Goal: Find specific page/section: Find specific page/section

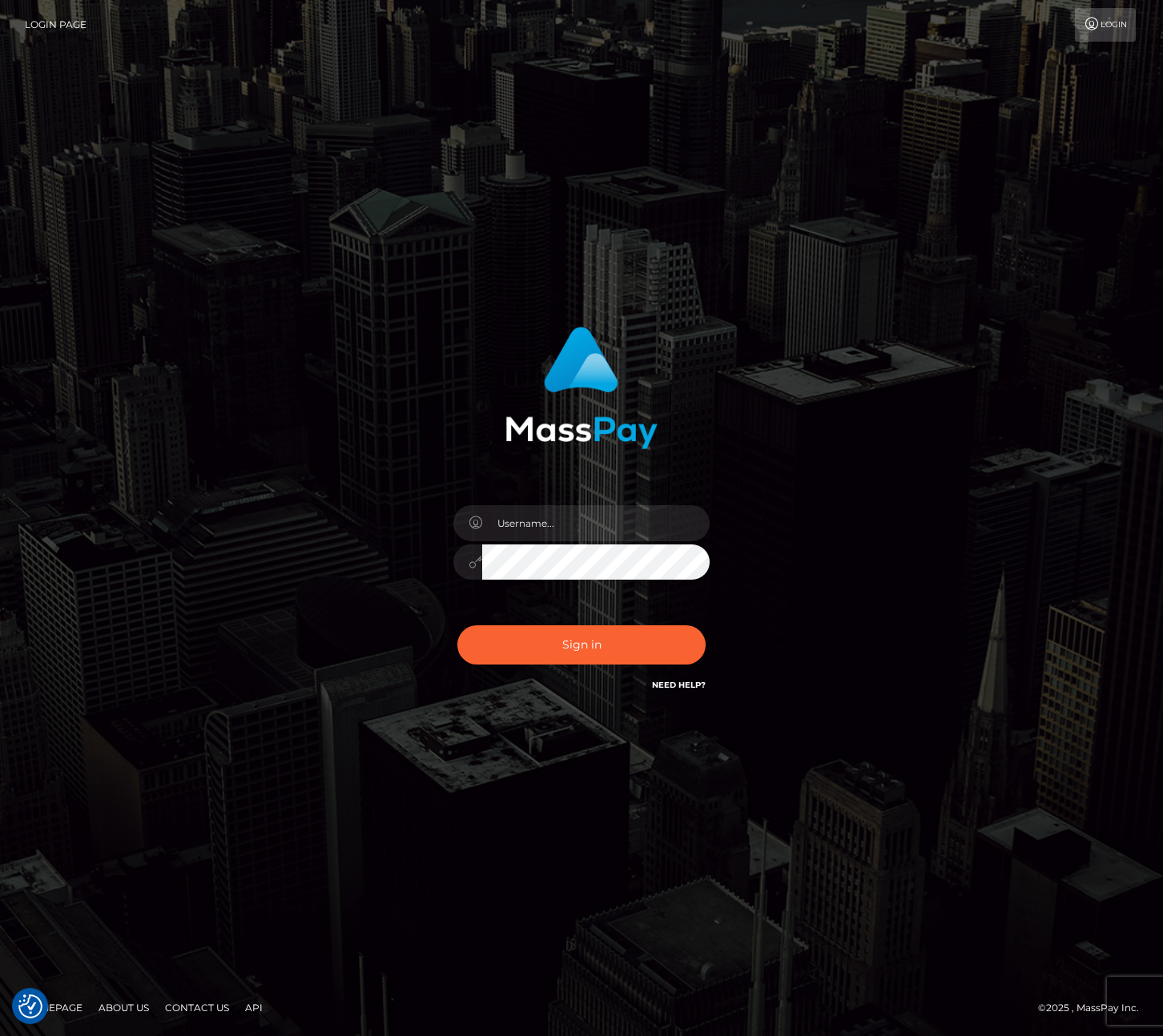
checkbox input "true"
type input "maddie.whop"
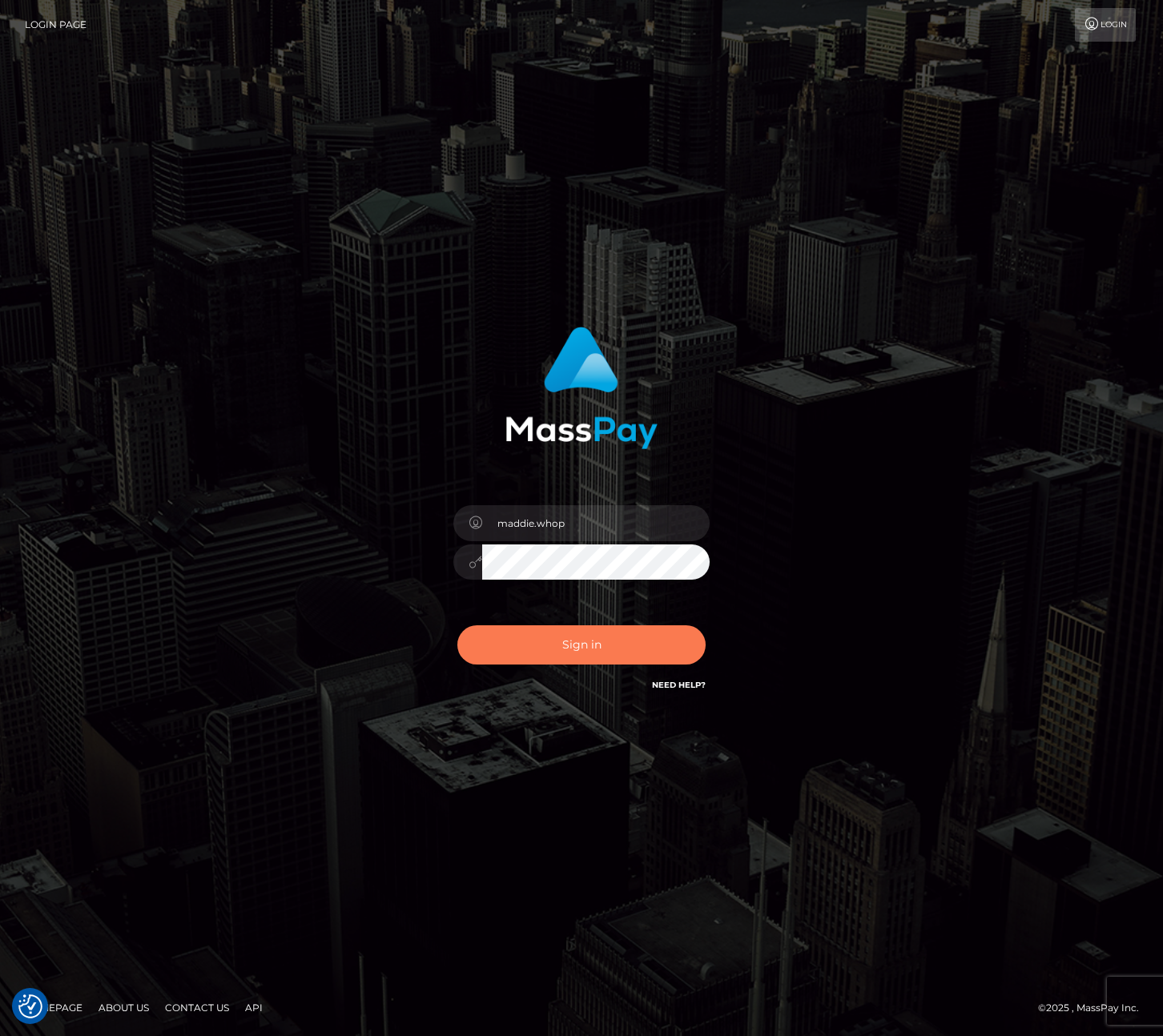
click at [678, 643] on button "Sign in" at bounding box center [581, 645] width 249 height 39
type input "maddie.whop"
click at [575, 650] on button "Sign in" at bounding box center [581, 645] width 249 height 39
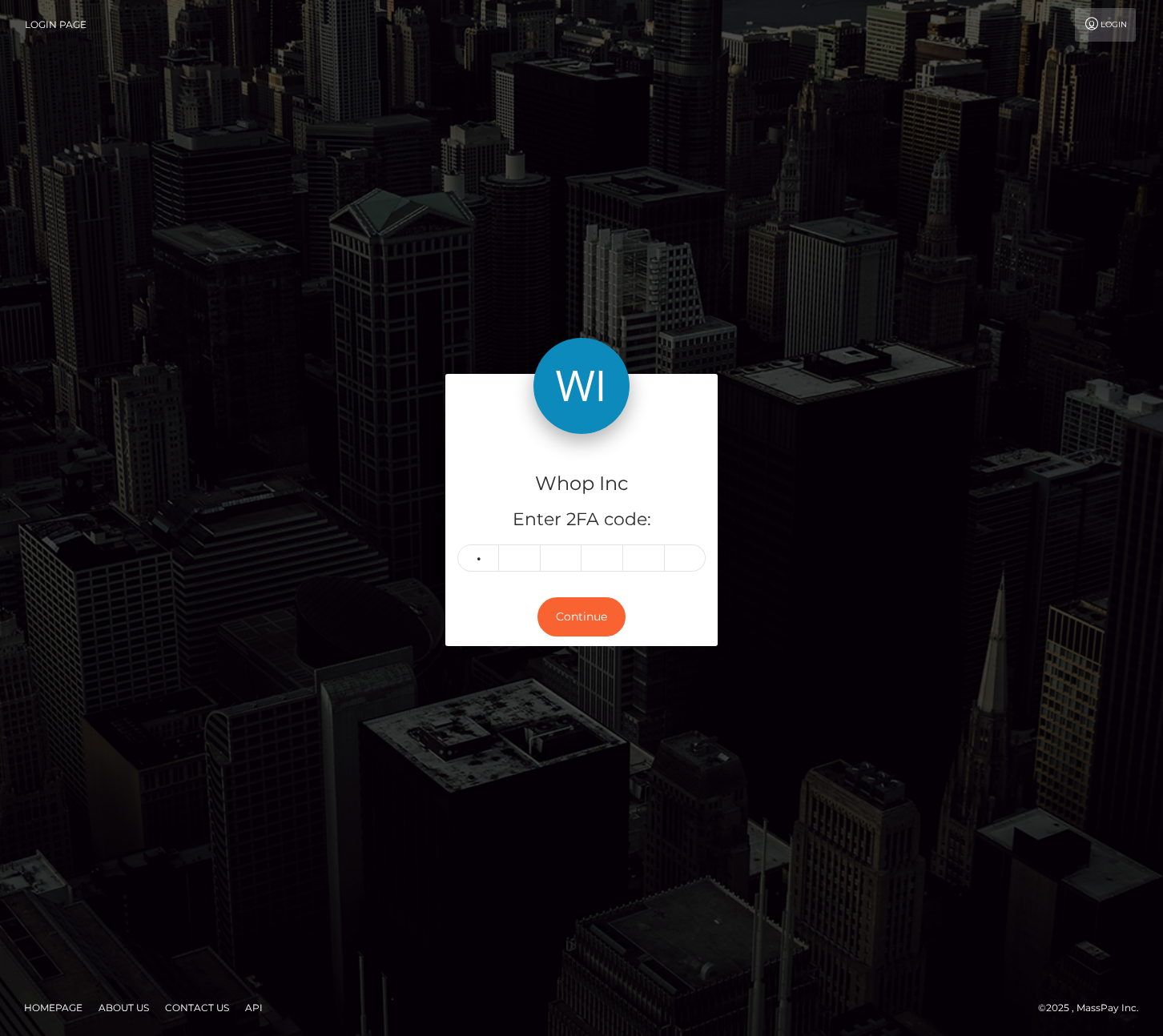
type input "4"
type input "2"
type input "0"
type input "3"
type input "9"
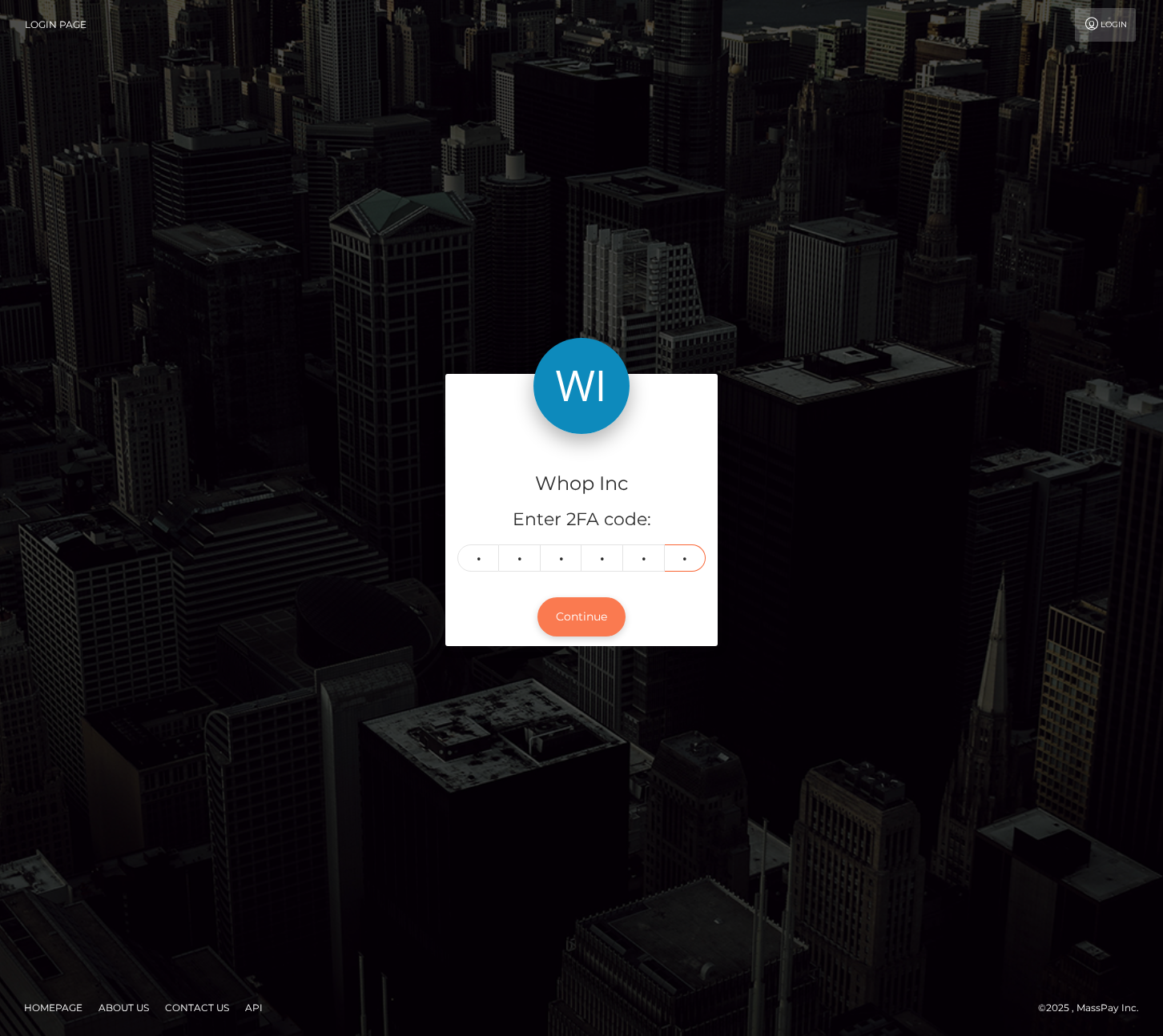
type input "0"
click at [587, 625] on button "Continue" at bounding box center [581, 616] width 88 height 39
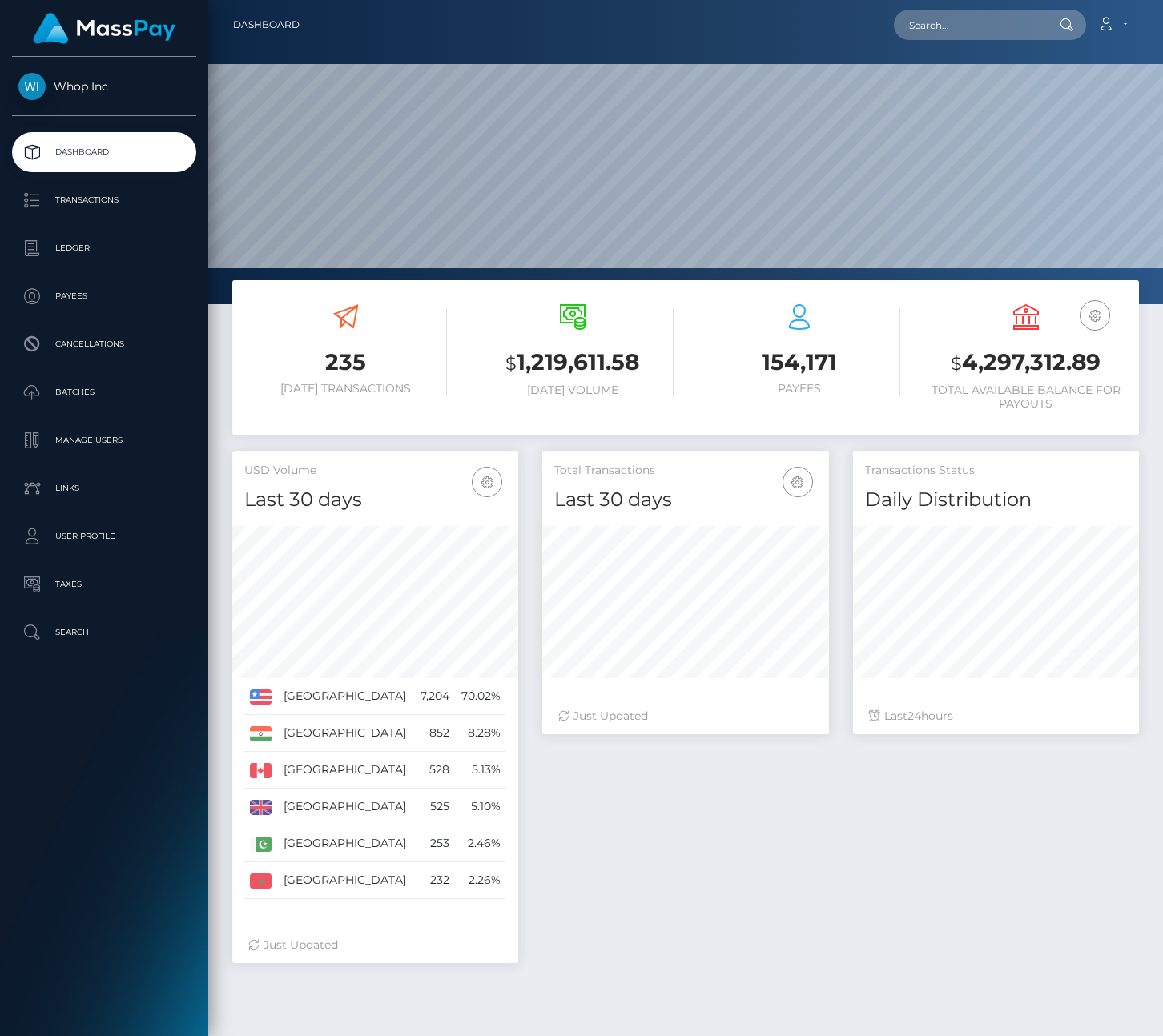
scroll to position [283, 286]
click at [928, 29] on input "text" at bounding box center [968, 25] width 150 height 30
paste input "biz_9TyHWNJYsI23xE"
type input "biz_9TyHWNJYsI23xE"
click at [932, 83] on link "VĂN HẬN NGUYỄN" at bounding box center [957, 83] width 128 height 30
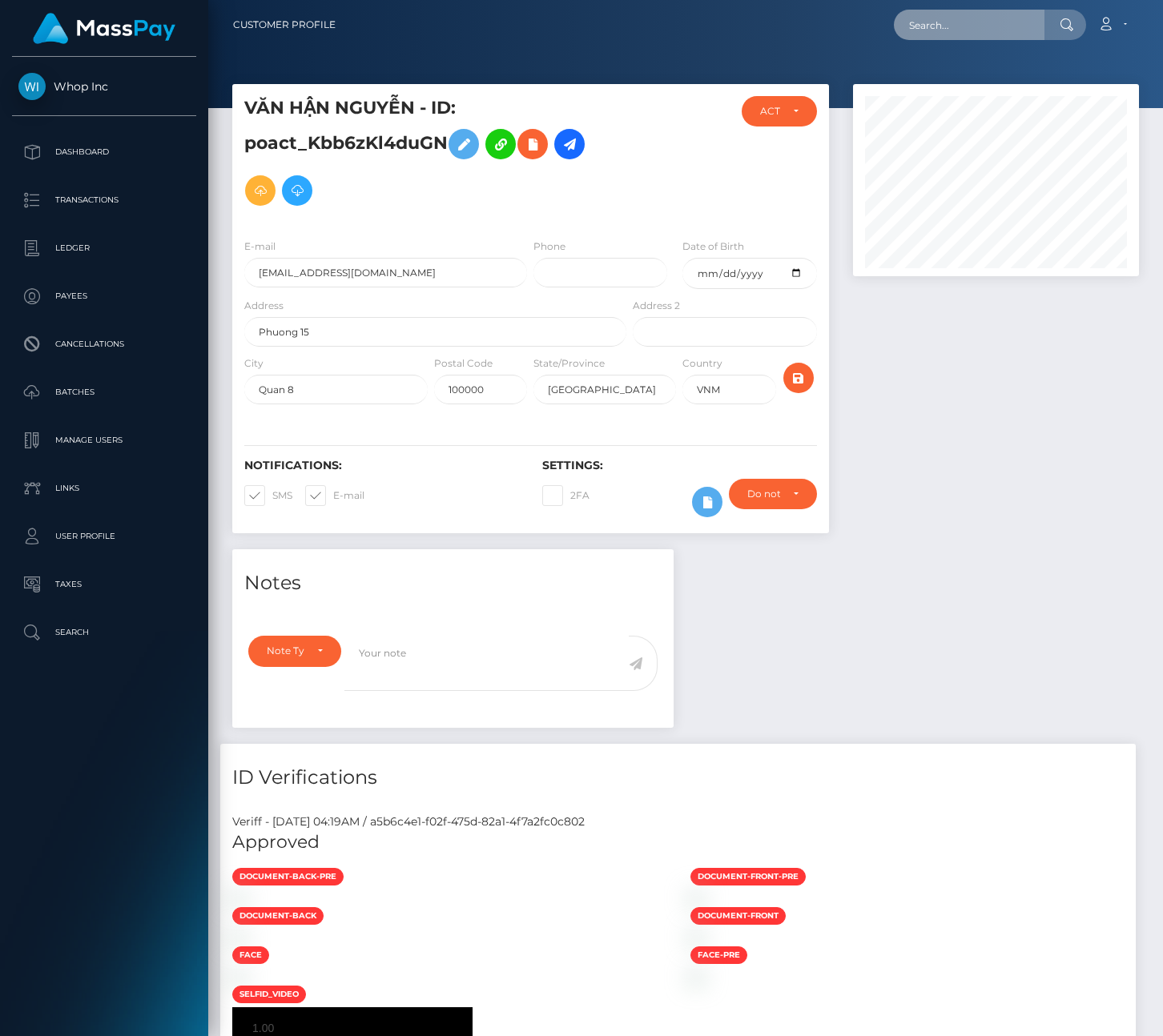
click at [964, 36] on input "text" at bounding box center [968, 25] width 150 height 30
paste input "biz_EbSi6v3Kh95CJZ"
type input "biz_EbSi6v3Kh95CJZ"
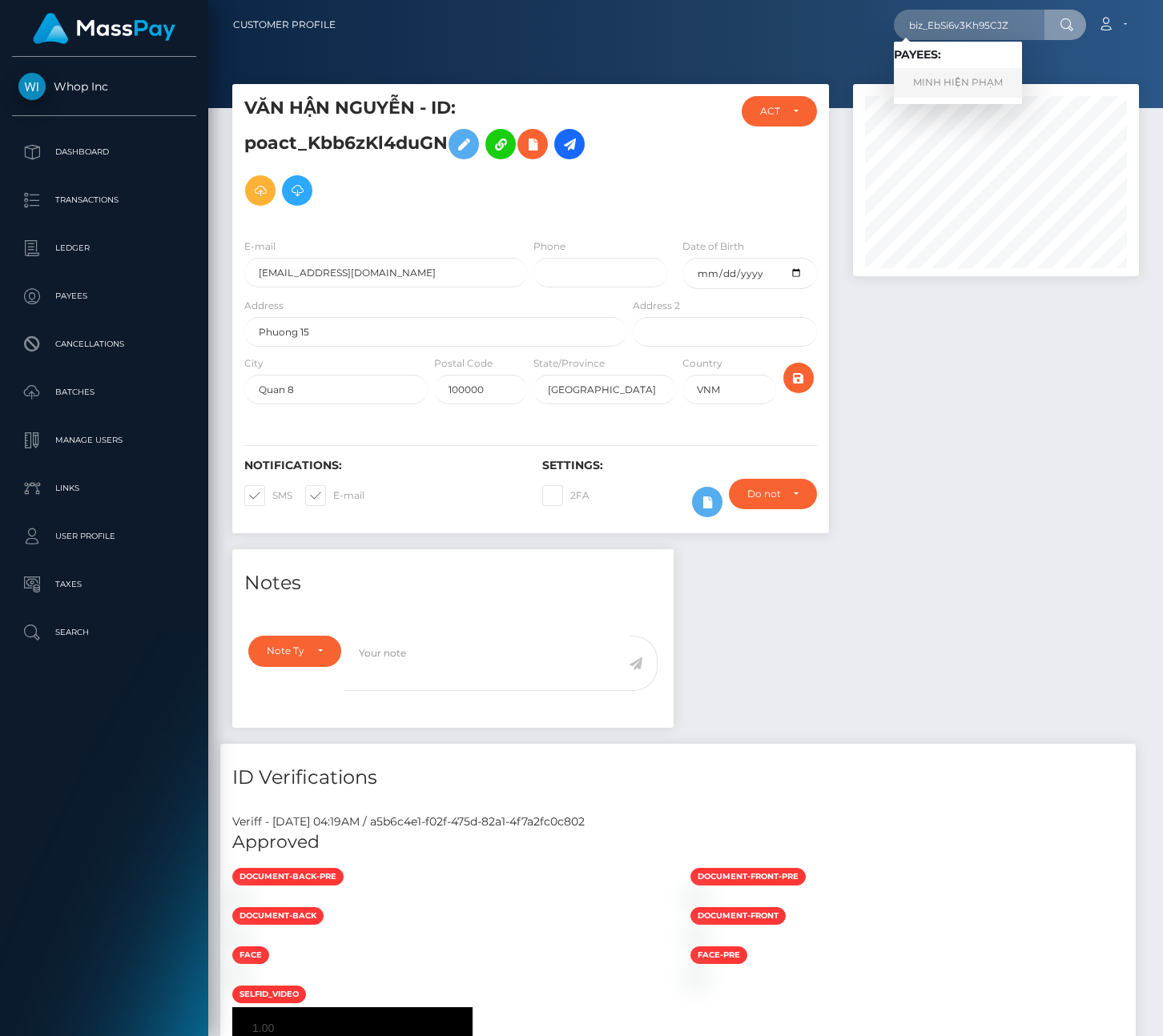
click at [973, 88] on link "MINH HIỆN PHẠM" at bounding box center [957, 83] width 128 height 30
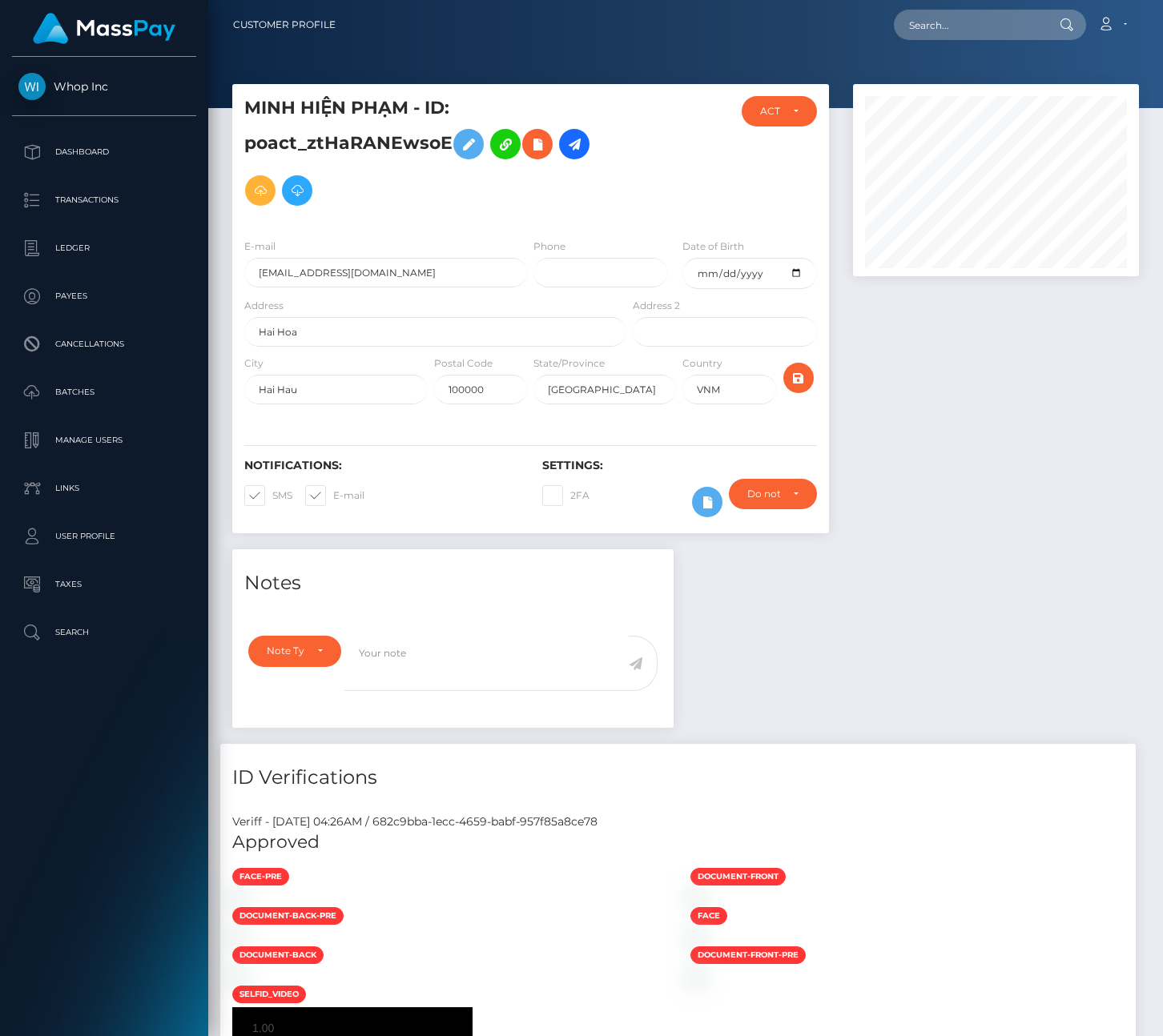
click at [961, 9] on div "Loading... Loading... Account Edit Profile Logout" at bounding box center [743, 25] width 790 height 34
click at [961, 15] on input "text" at bounding box center [968, 25] width 150 height 30
paste input "biz_K4XLOK0KPFpivB"
type input "biz_K4XLOK0KPFpivB"
click at [959, 76] on link "[PERSON_NAME]" at bounding box center [957, 83] width 128 height 30
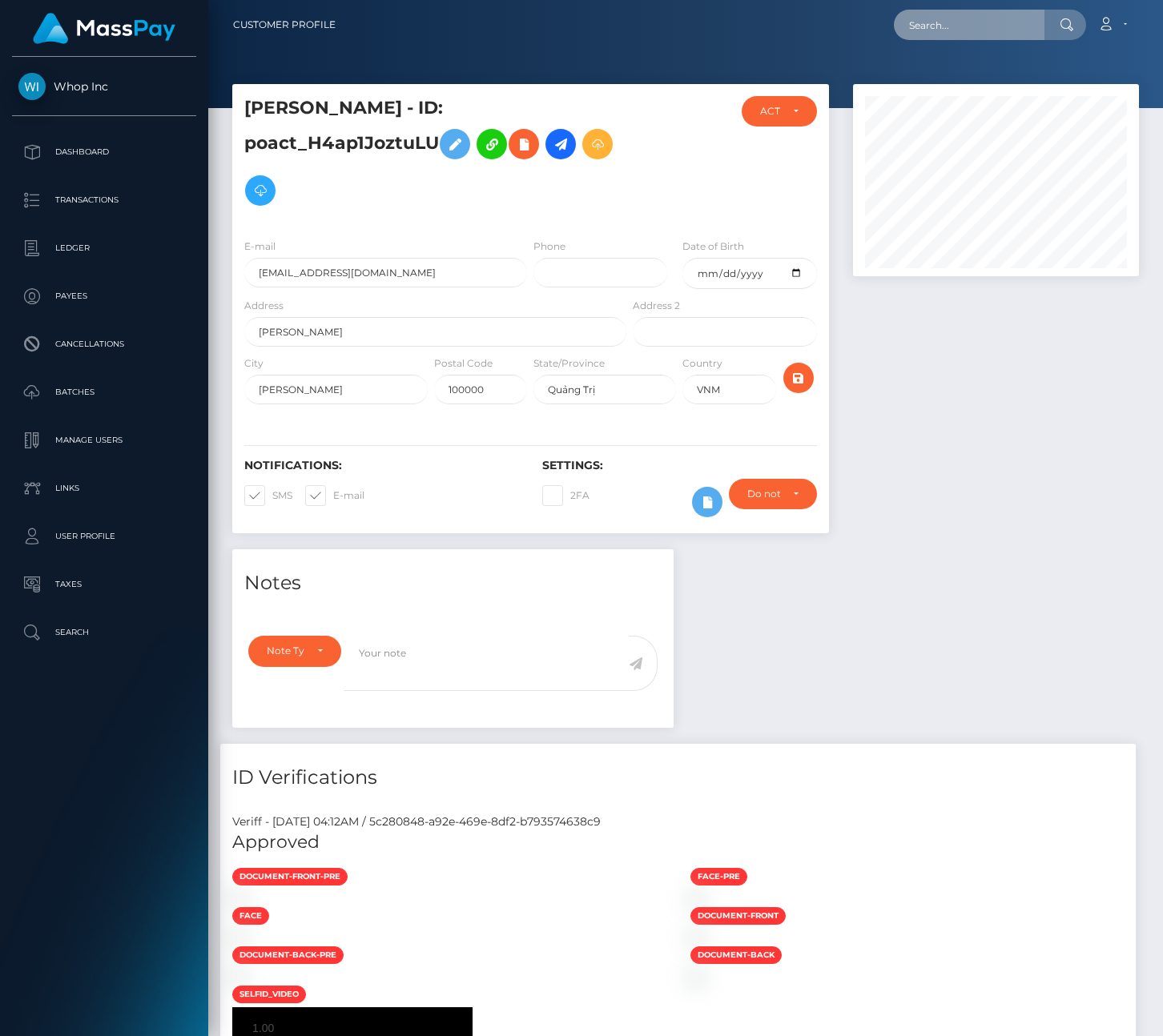
click at [943, 10] on input "text" at bounding box center [968, 25] width 150 height 30
paste input "biz_XxTWBV2oLjJIxo"
type input "biz_XxTWBV2oLjJIxo"
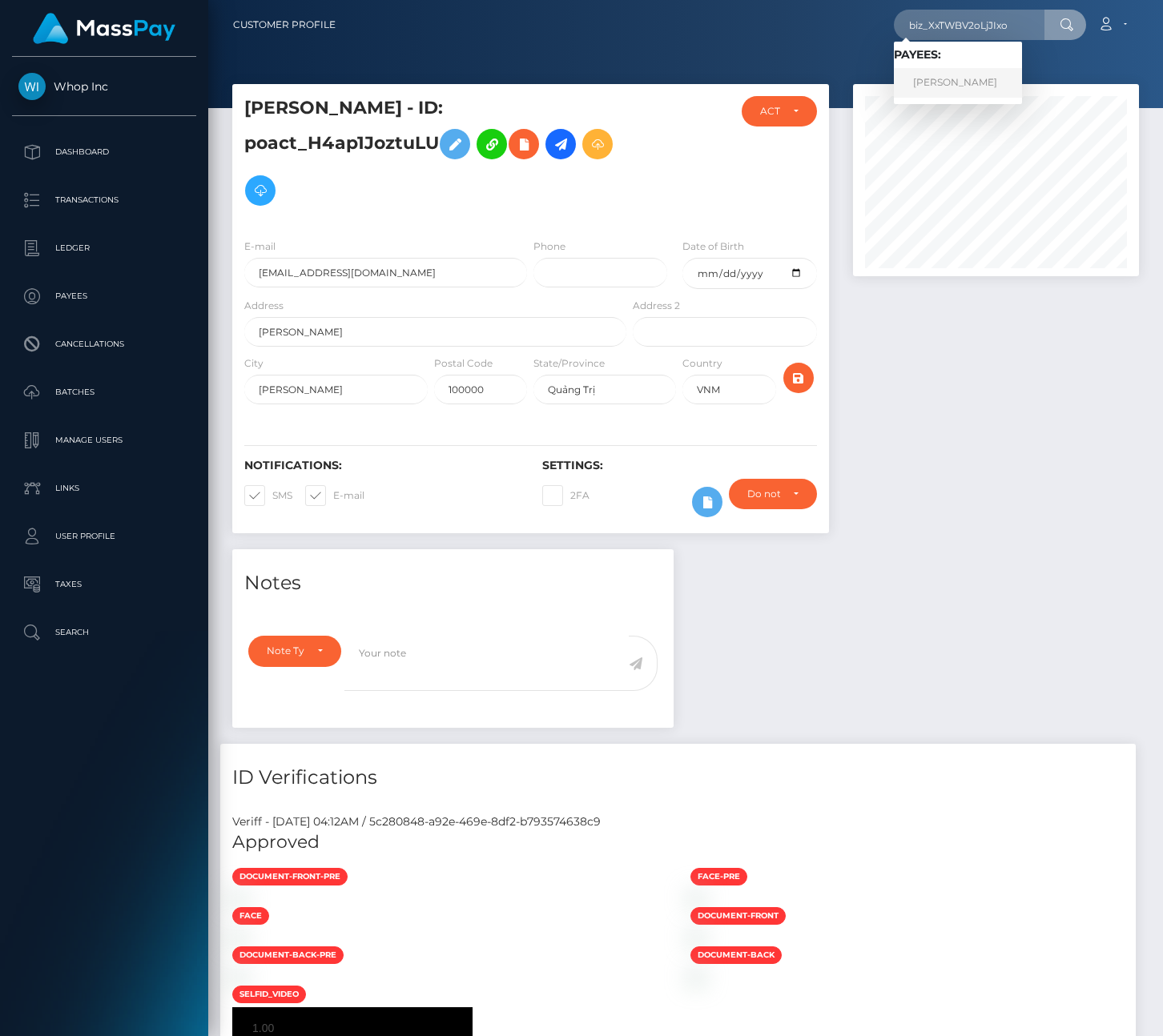
click at [949, 82] on link "VĂN TÂN NGUYỄN" at bounding box center [957, 83] width 128 height 30
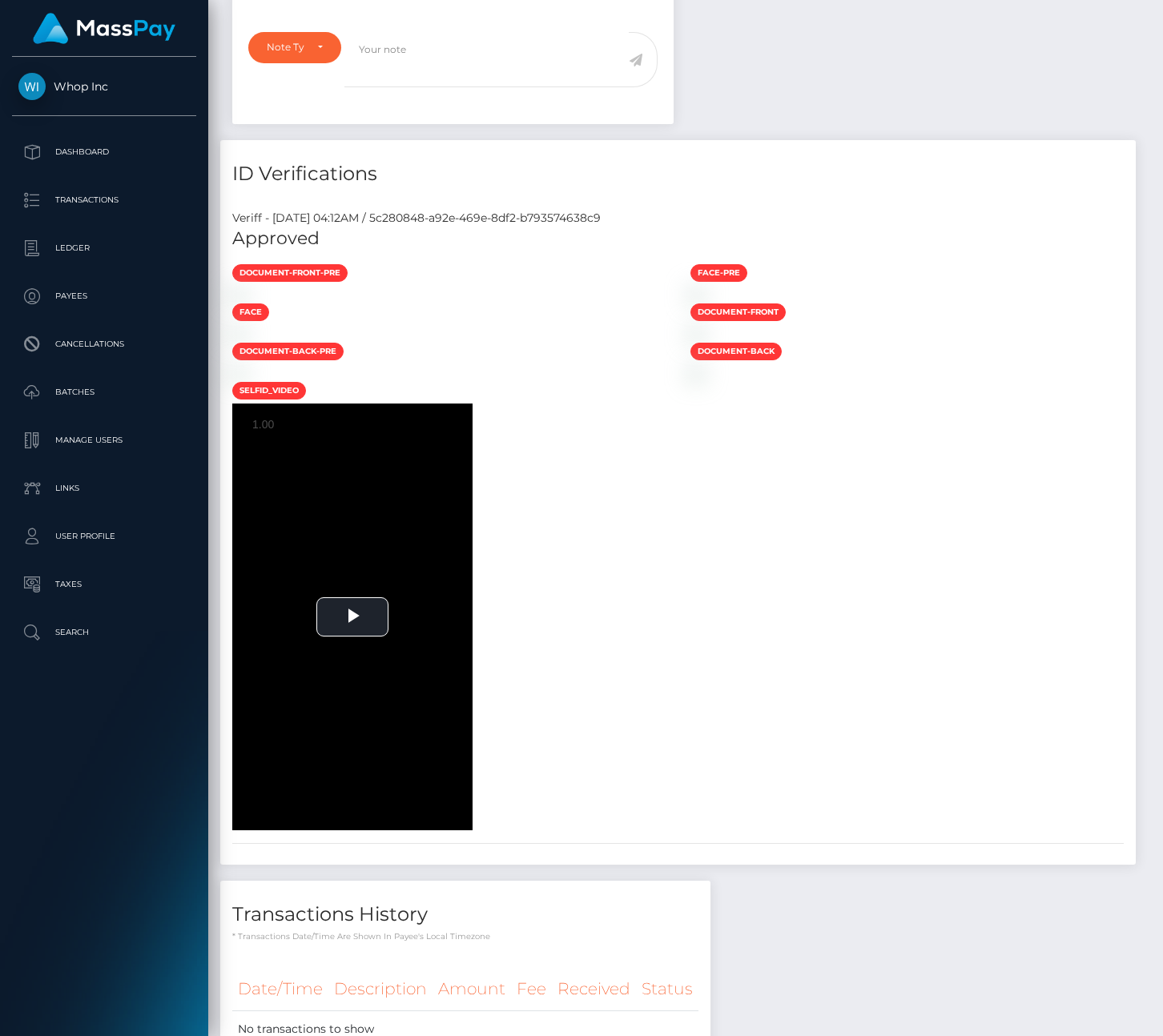
scroll to position [754, 0]
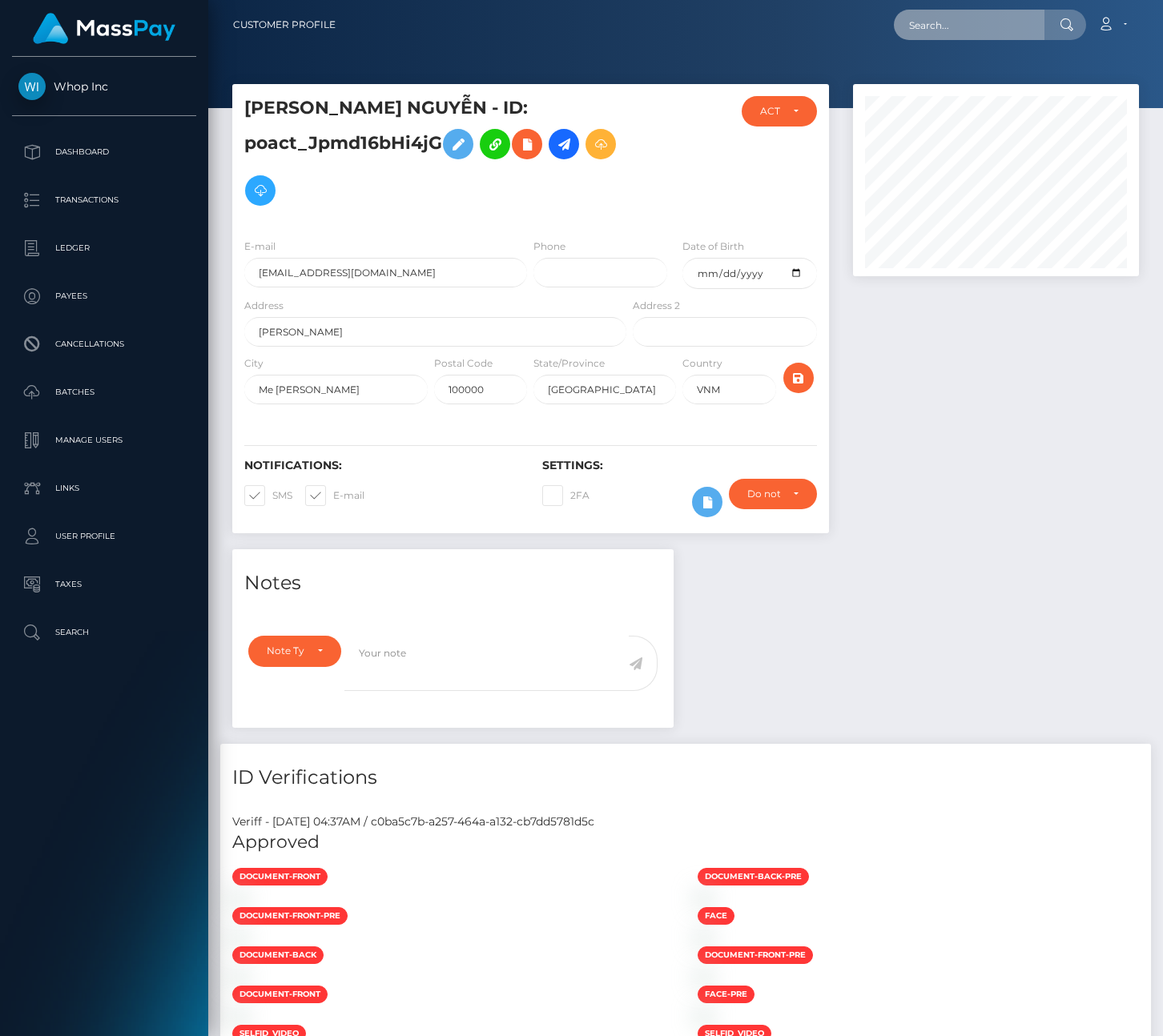
click at [926, 25] on input "text" at bounding box center [968, 25] width 150 height 30
paste input "biz_LFQ2aFXhqi533t"
type input "biz_LFQ2aFXhqi533t"
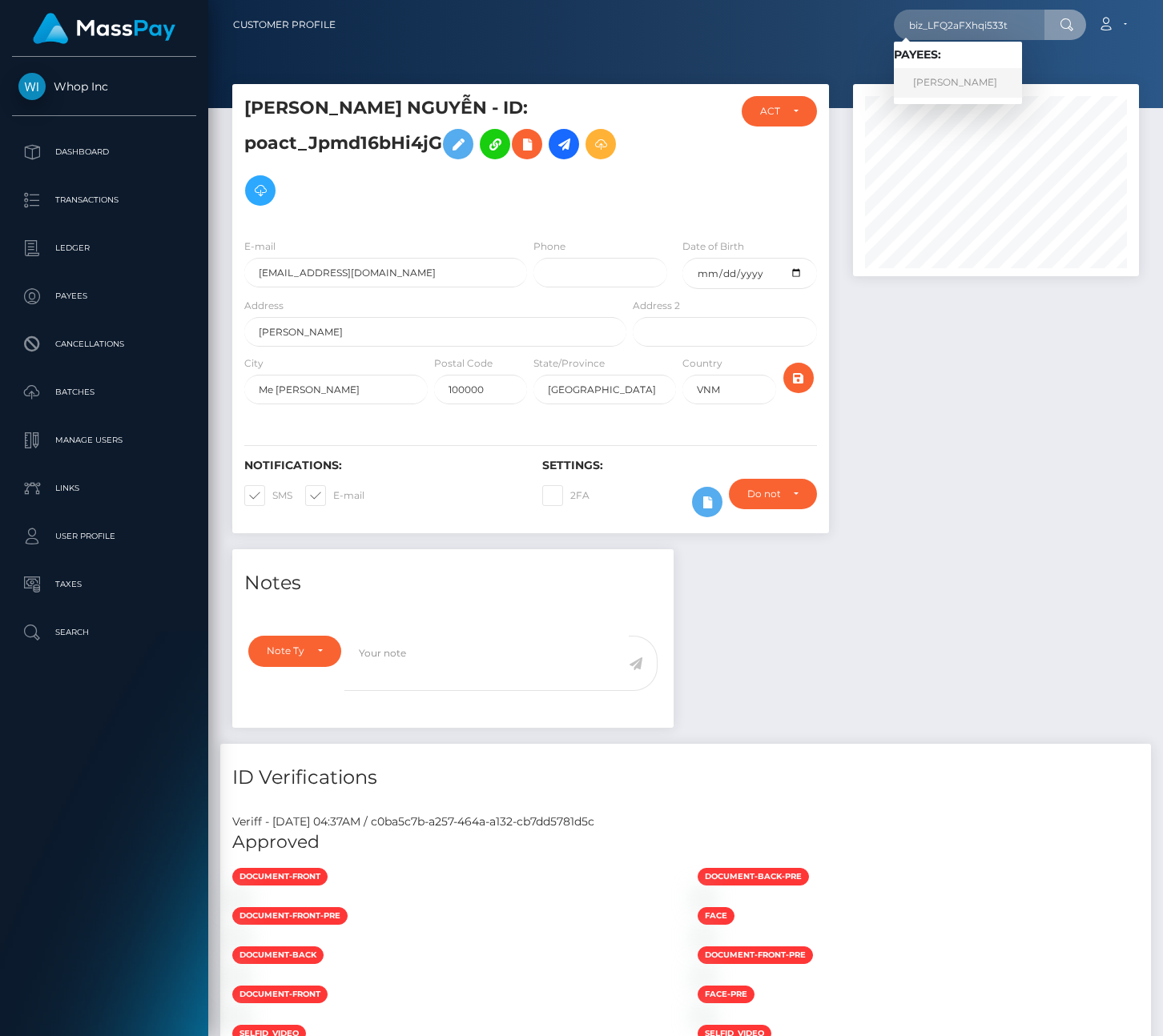
click at [954, 86] on link "THỊ THỦY TIÊN NGUYỄN" at bounding box center [957, 83] width 128 height 30
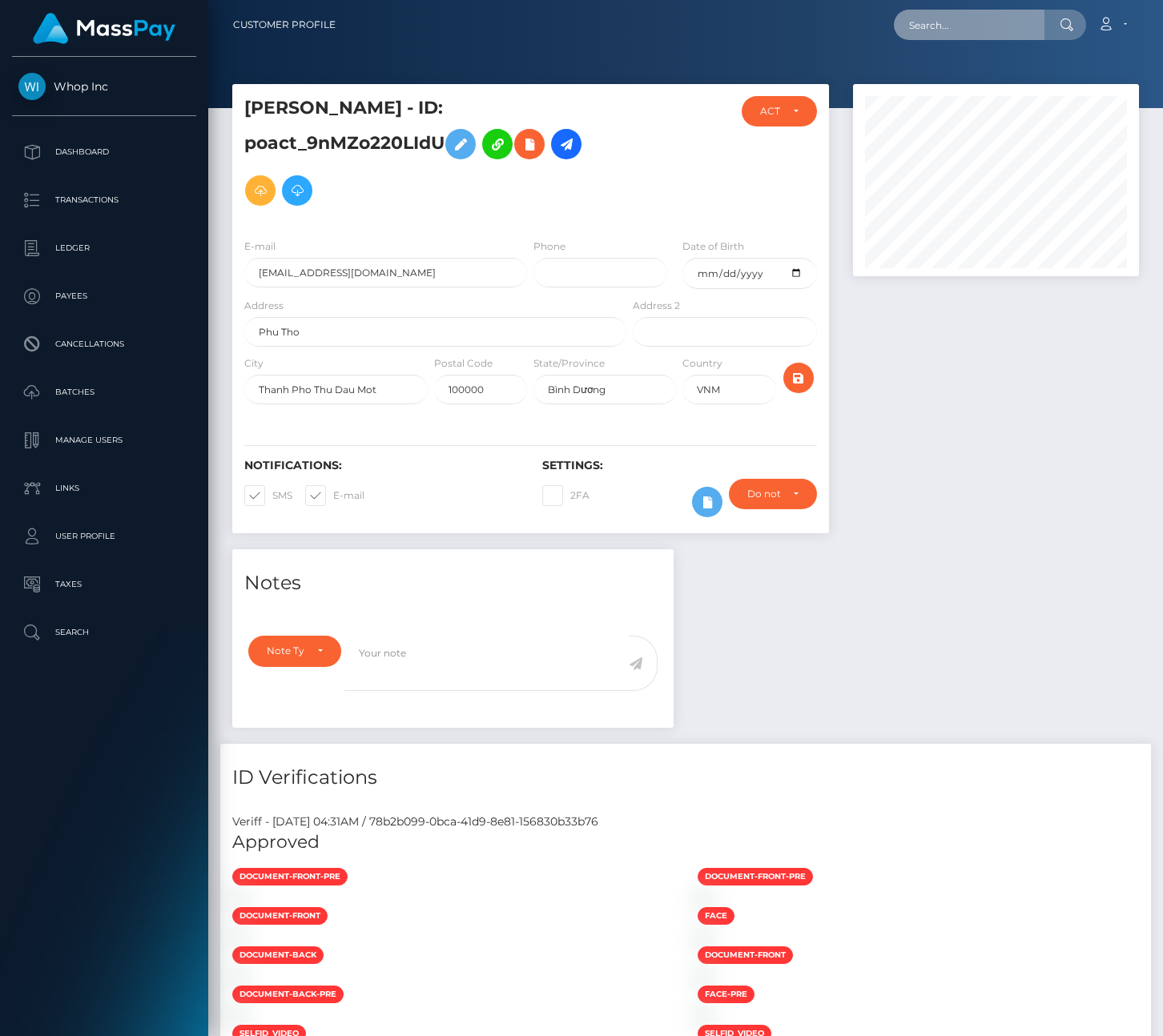
click at [931, 25] on input "text" at bounding box center [968, 25] width 150 height 30
paste input "biz_WP6NR5Fdy4O8hi"
type input "biz_WP6NR5Fdy4O8hi"
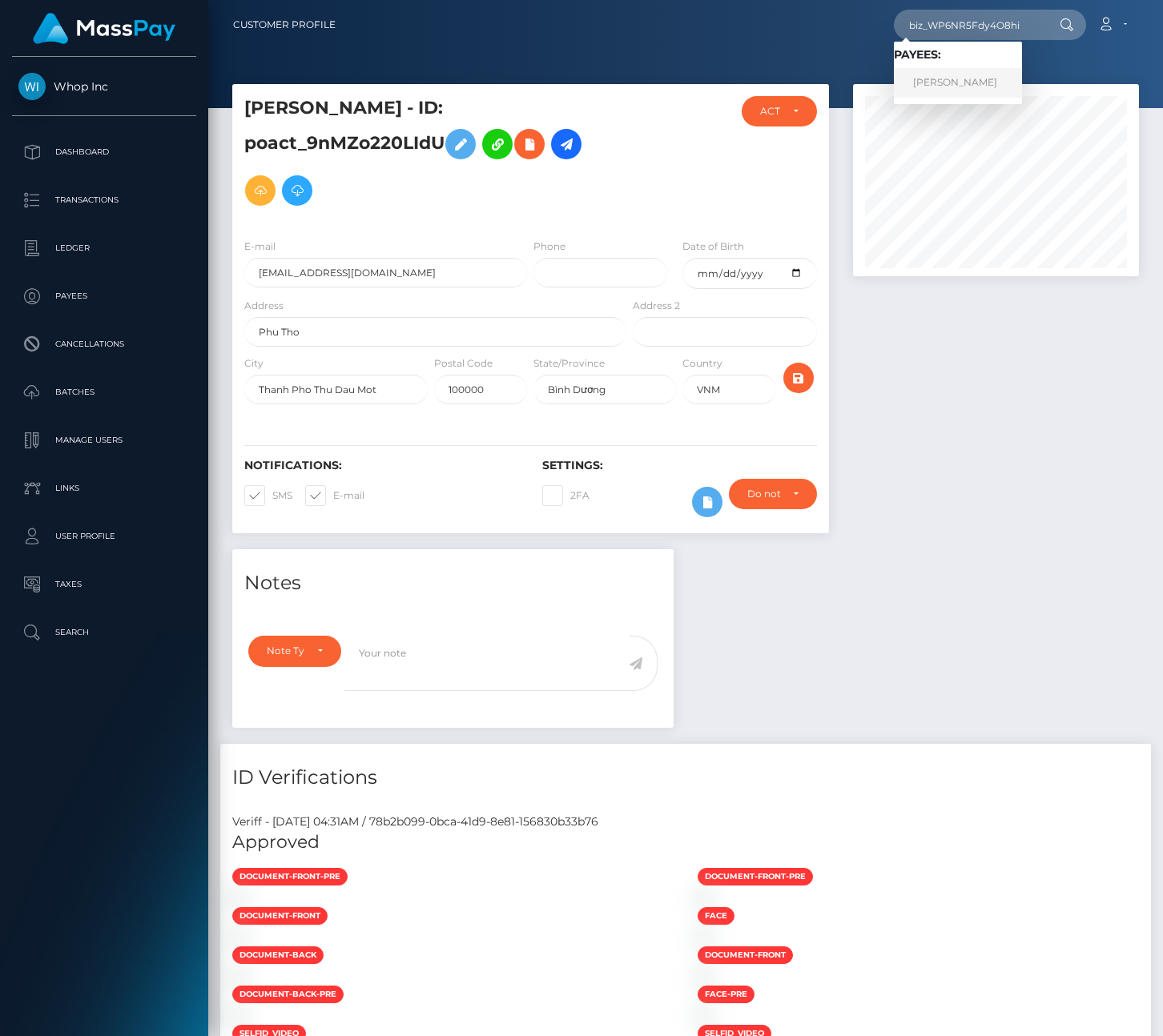
click at [973, 96] on link "[PERSON_NAME]" at bounding box center [957, 83] width 128 height 30
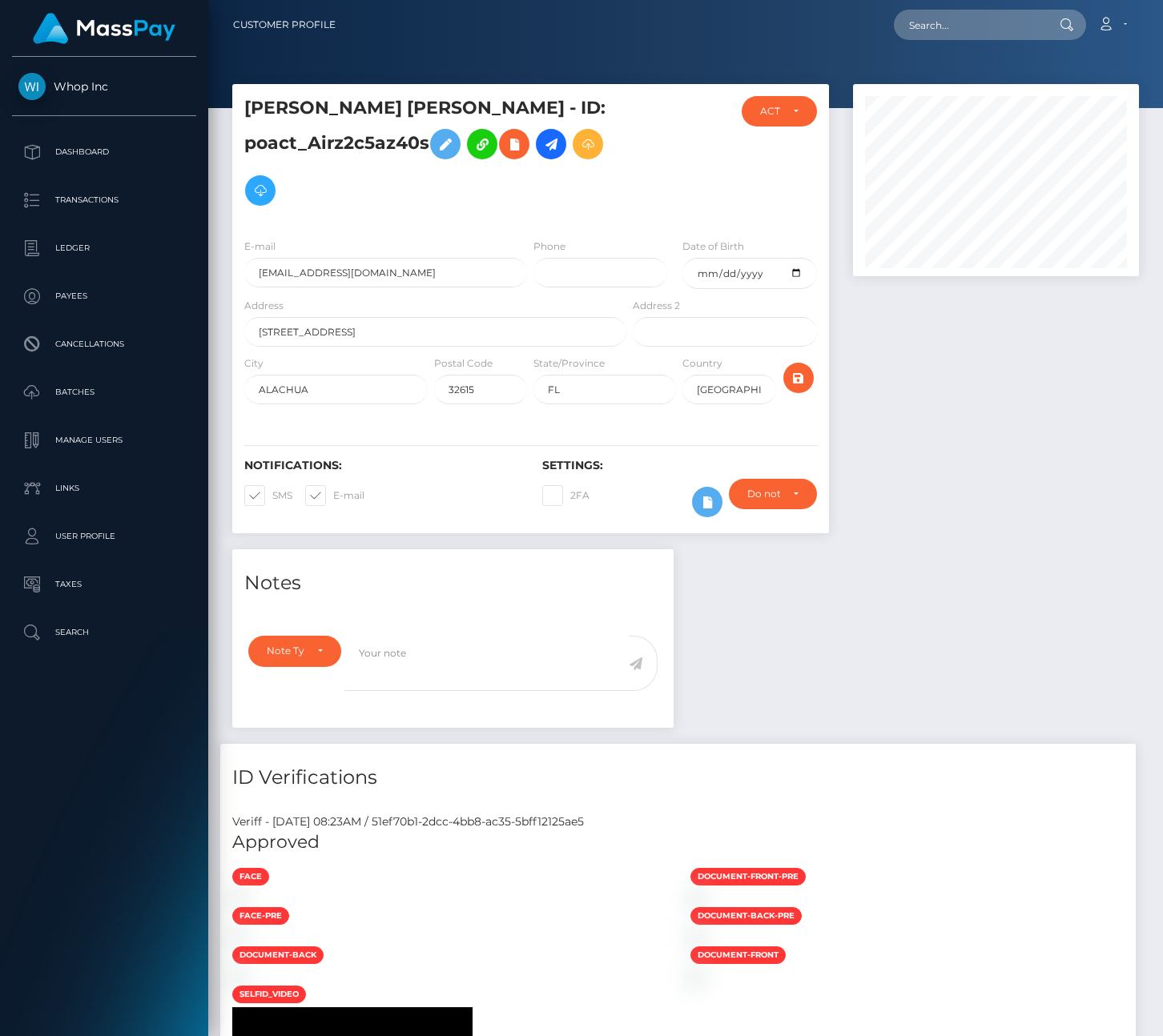
scroll to position [192, 286]
click at [980, 25] on input "text" at bounding box center [968, 25] width 150 height 30
paste input "biz_WP6NR5Fdy4O8hi"
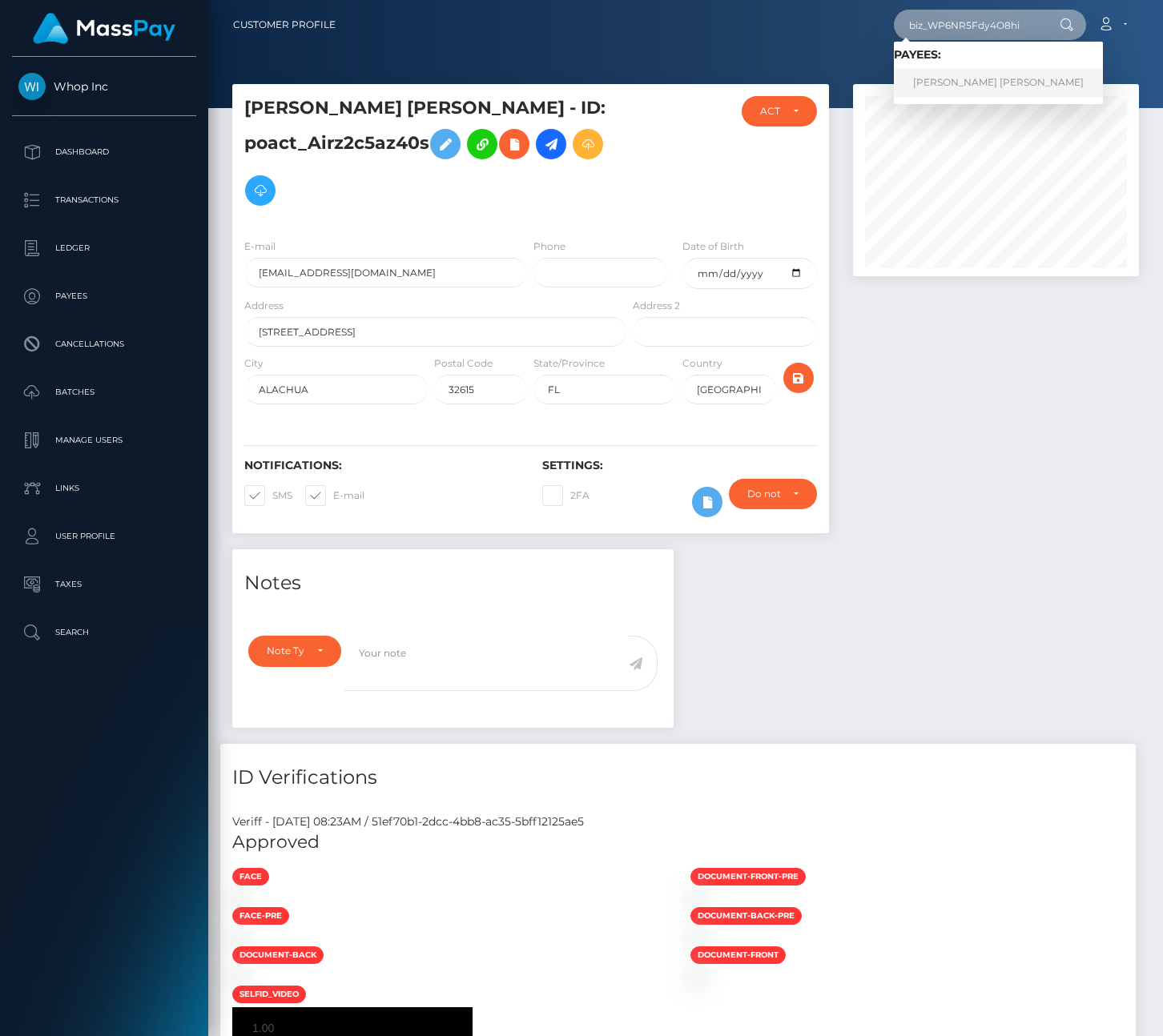
type input "biz_WP6NR5Fdy4O8hi"
click at [958, 82] on link "NGỌC HOÀNG MAI NGUYỄN" at bounding box center [998, 83] width 209 height 30
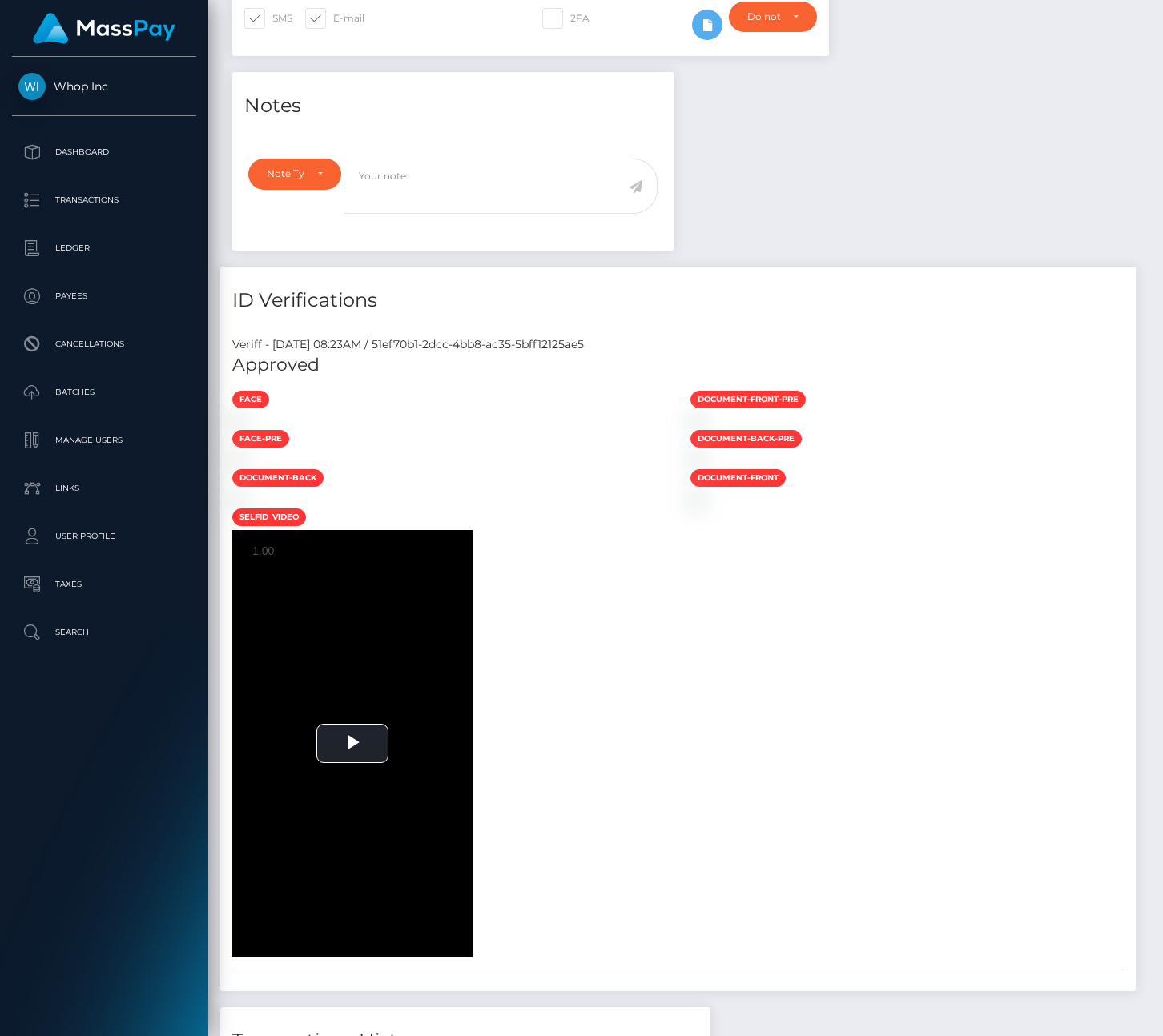
scroll to position [561, 0]
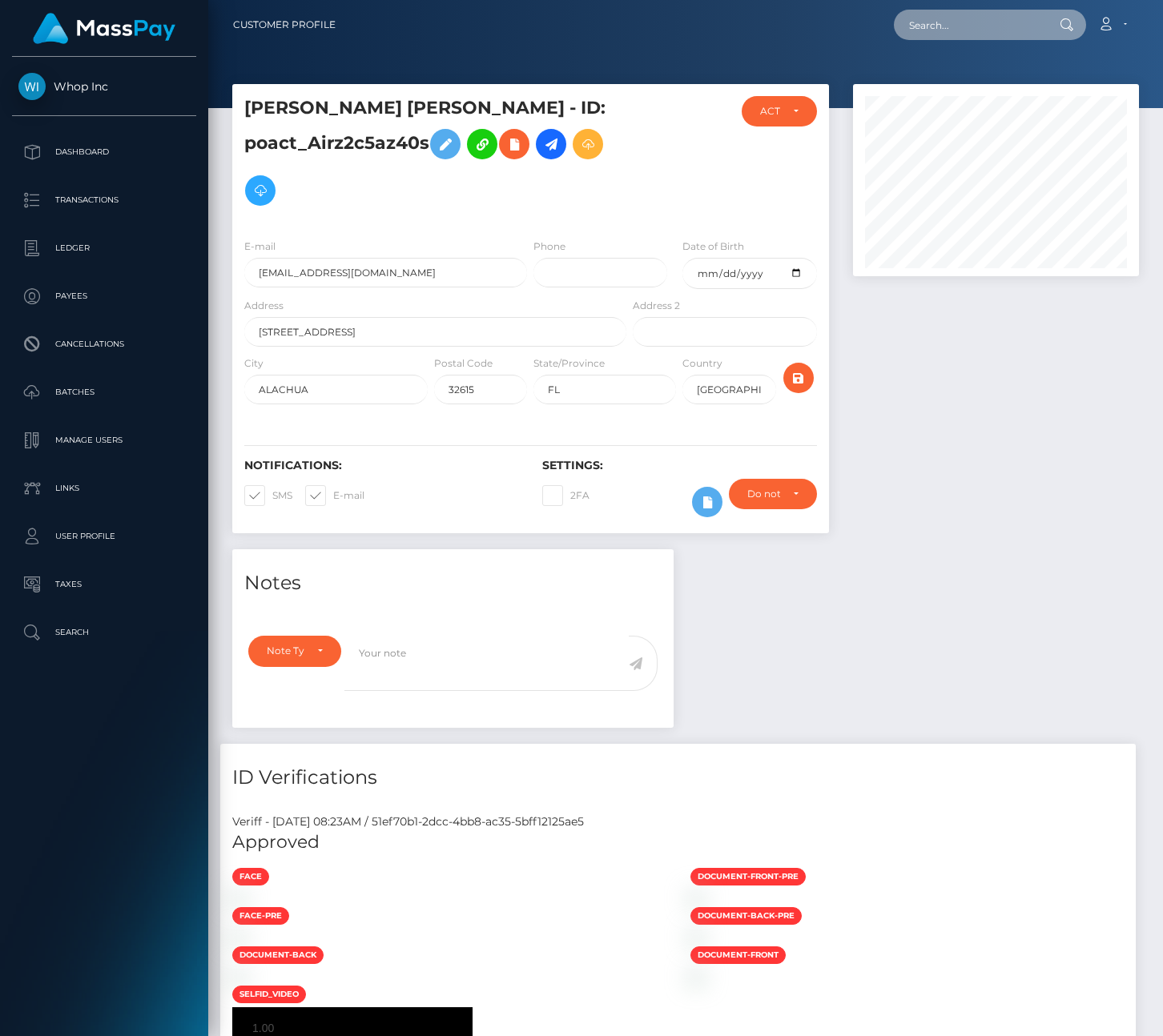
click at [923, 17] on input "text" at bounding box center [968, 25] width 150 height 30
click at [931, 22] on input "text" at bounding box center [968, 25] width 150 height 30
paste input "biz_KVLC2MyCbP57Vq"
type input "biz_KVLC2MyCbP57Vq"
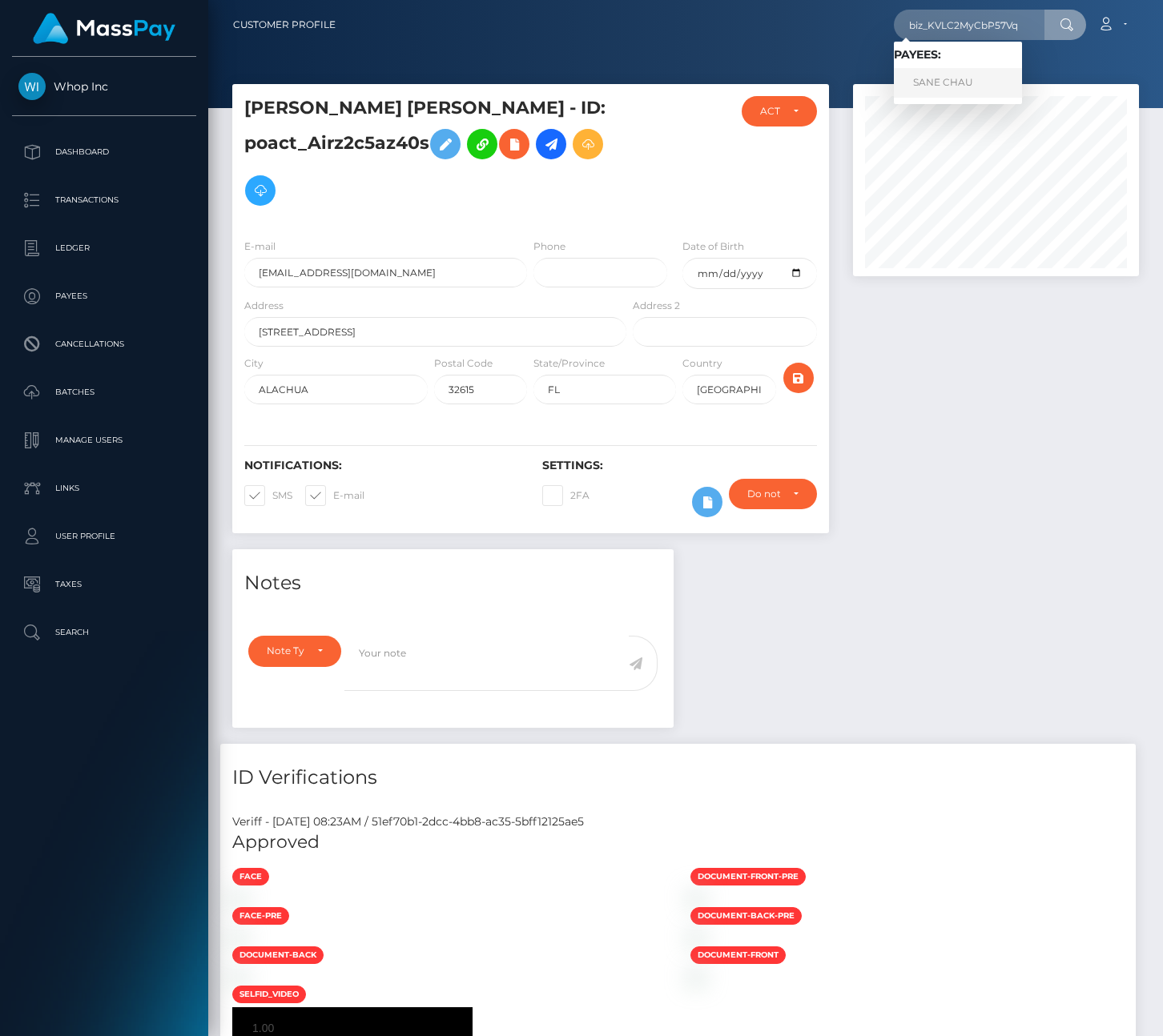
click at [965, 77] on link "SANE CHAU" at bounding box center [957, 83] width 128 height 30
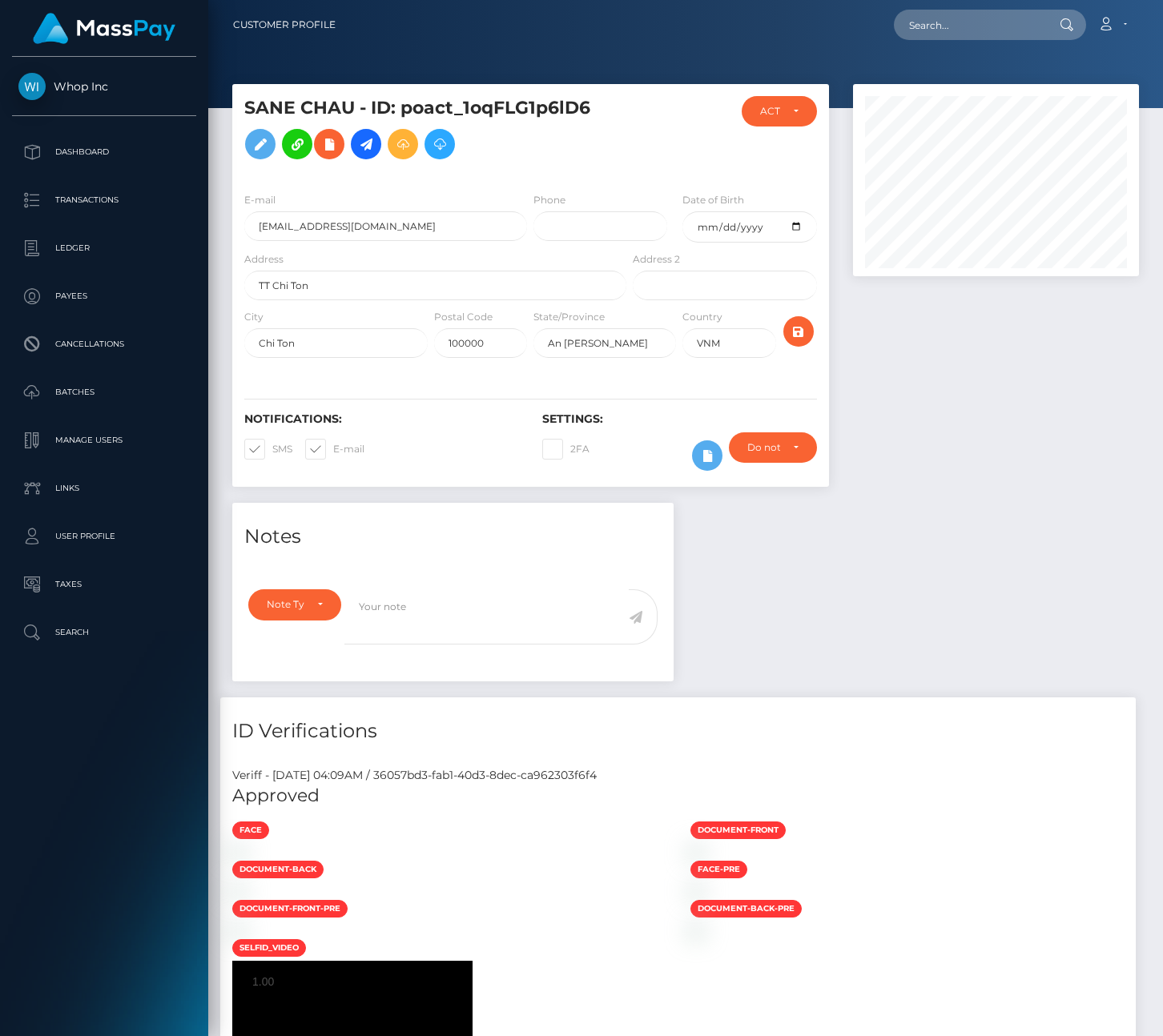
click at [964, 42] on nav "Customer Profile Loading... Loading... Account" at bounding box center [686, 25] width 954 height 50
click at [964, 8] on div "Loading... Loading... Account Edit Profile Logout" at bounding box center [743, 25] width 790 height 34
click at [966, 38] on input "text" at bounding box center [968, 25] width 150 height 30
paste input "biz_GAAfyLdHNYKGux"
paste input "z4HvXVjHnup7ZC"
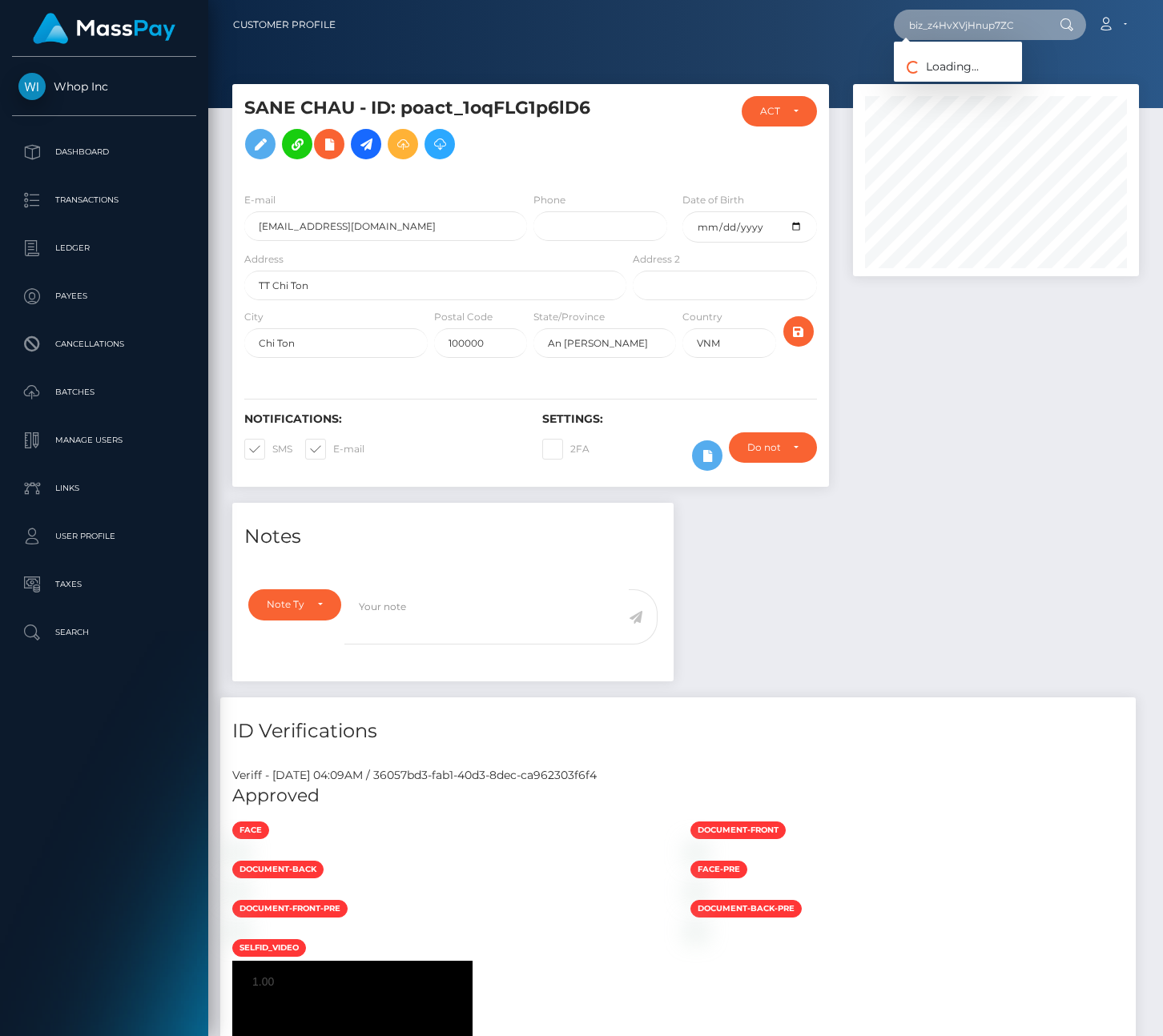
type input "biz_z4HvXVjHnup7ZC"
click at [984, 83] on link "THANH THỦY CHU" at bounding box center [957, 83] width 128 height 30
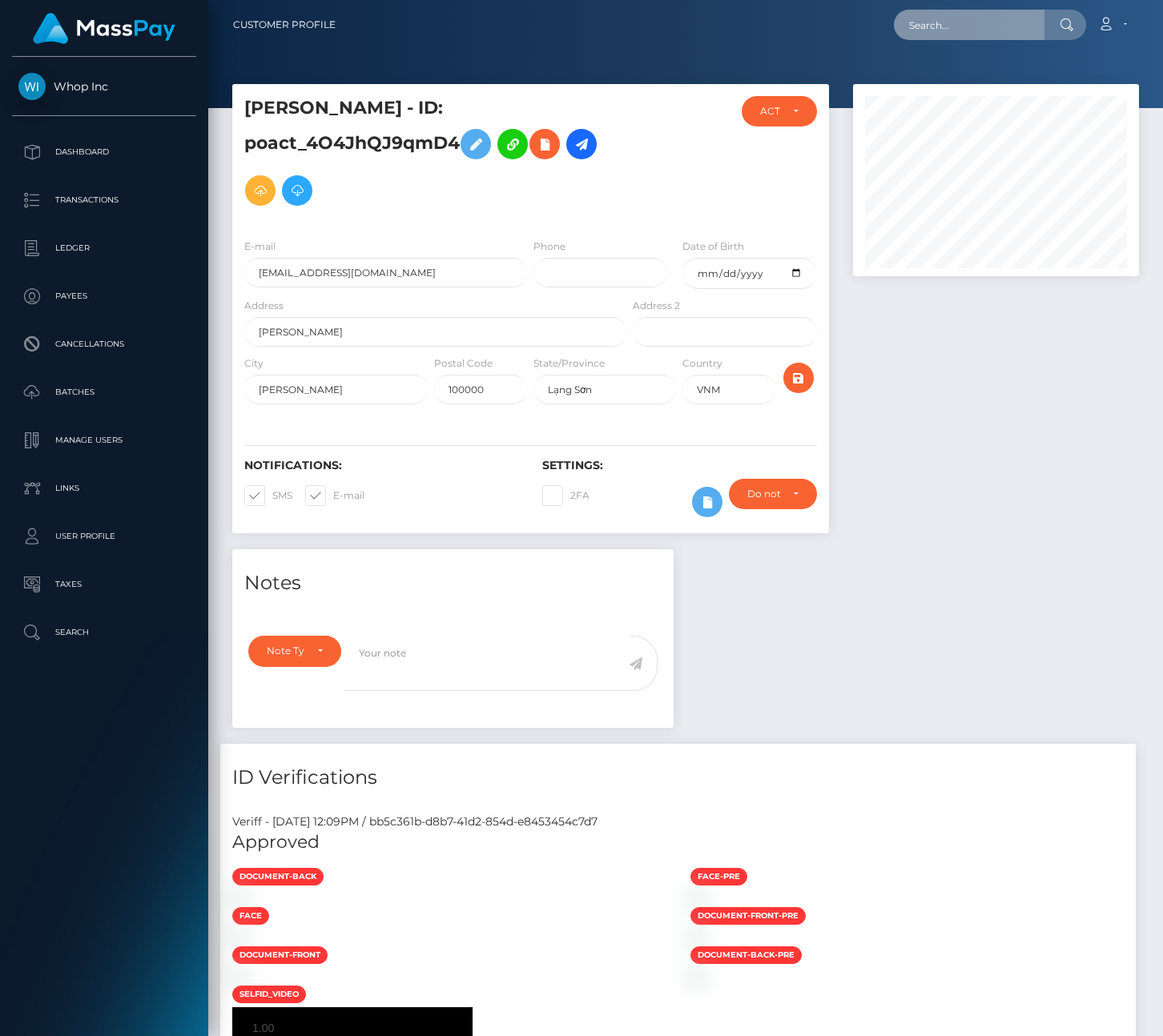
click at [932, 33] on input "text" at bounding box center [968, 25] width 150 height 30
paste input "biz_sQ0gJmRyP5id13"
type input "biz_sQ0gJmRyP5id13"
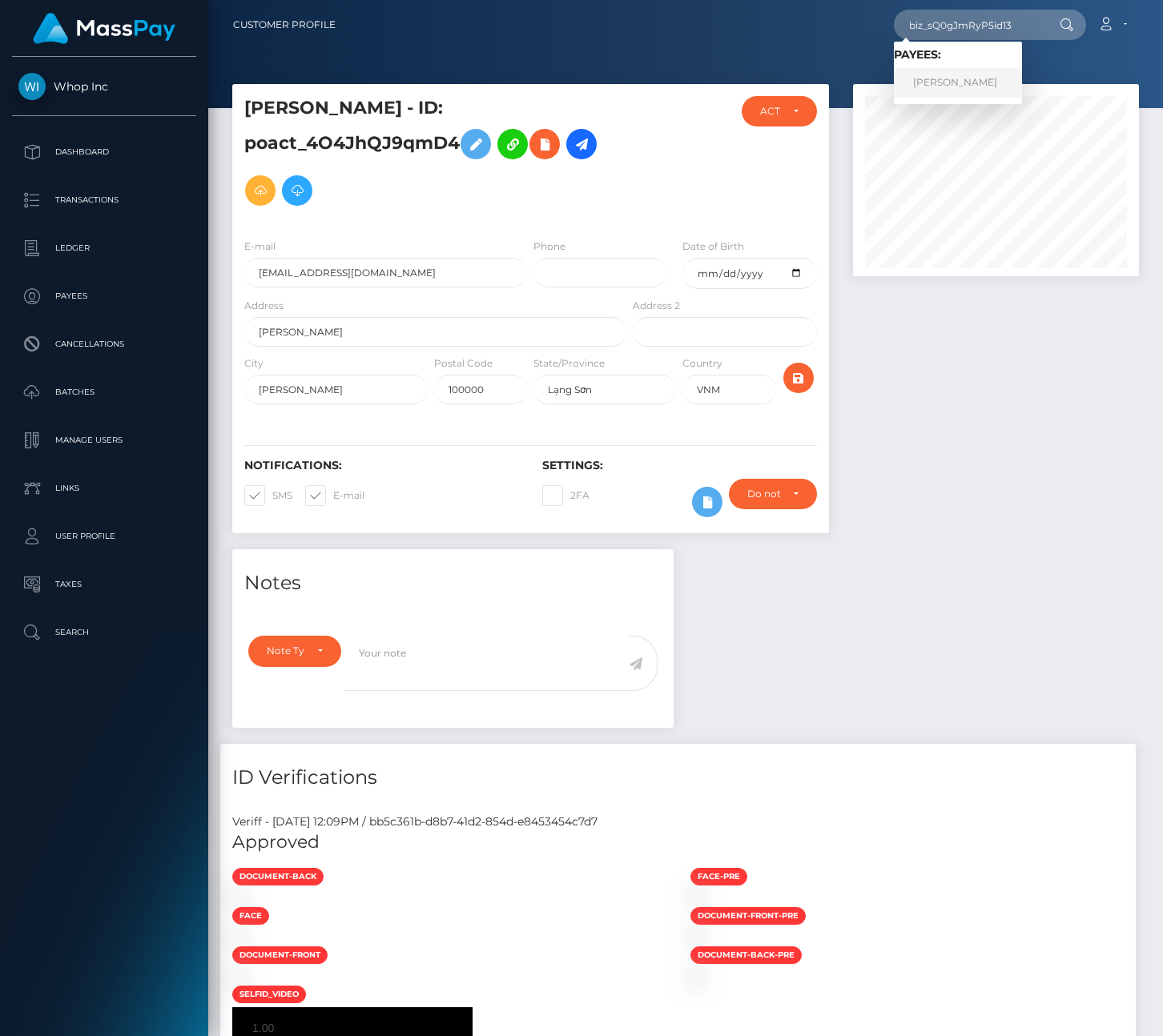
click at [950, 91] on link "[PERSON_NAME]" at bounding box center [957, 83] width 128 height 30
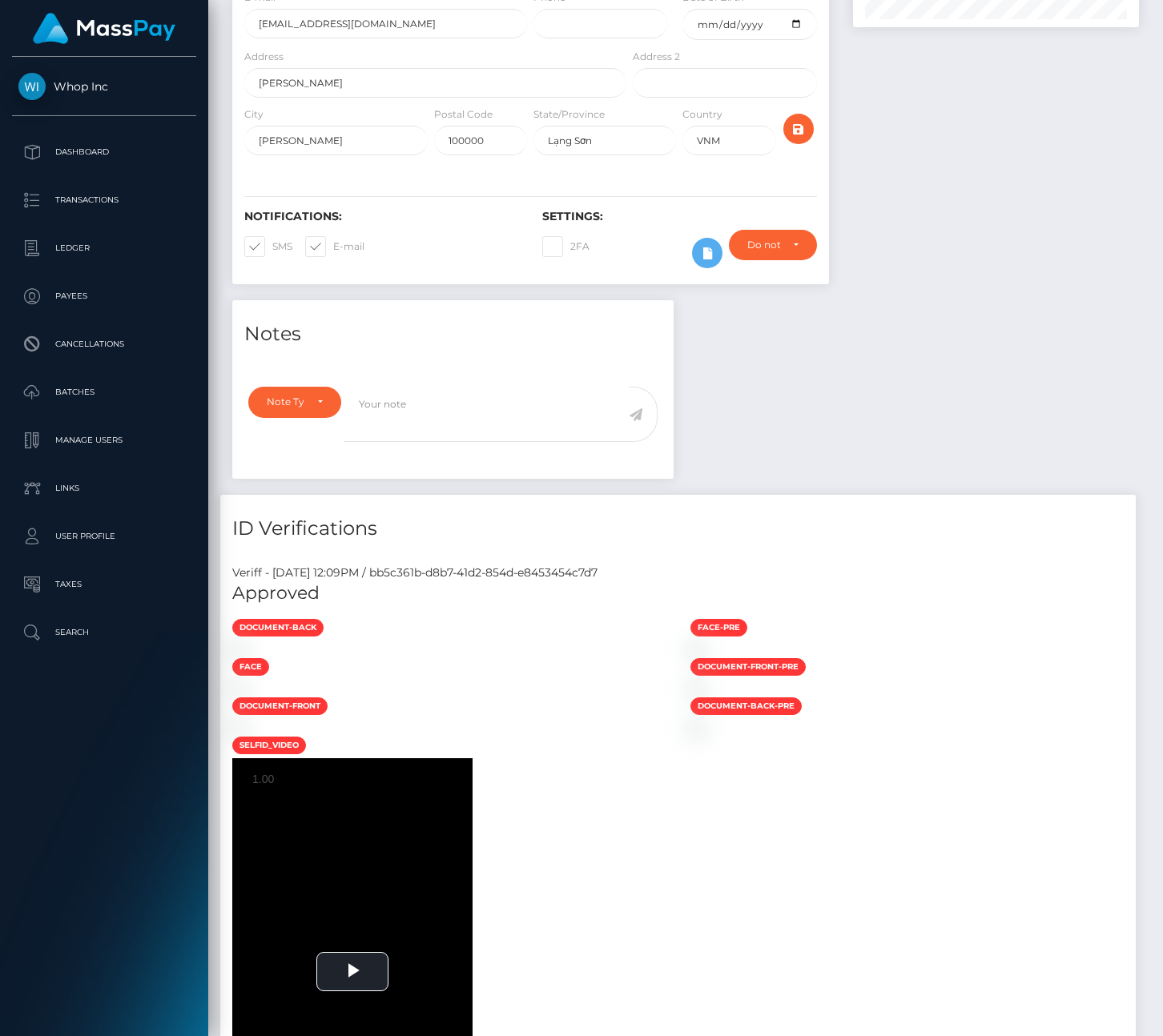
scroll to position [345, 0]
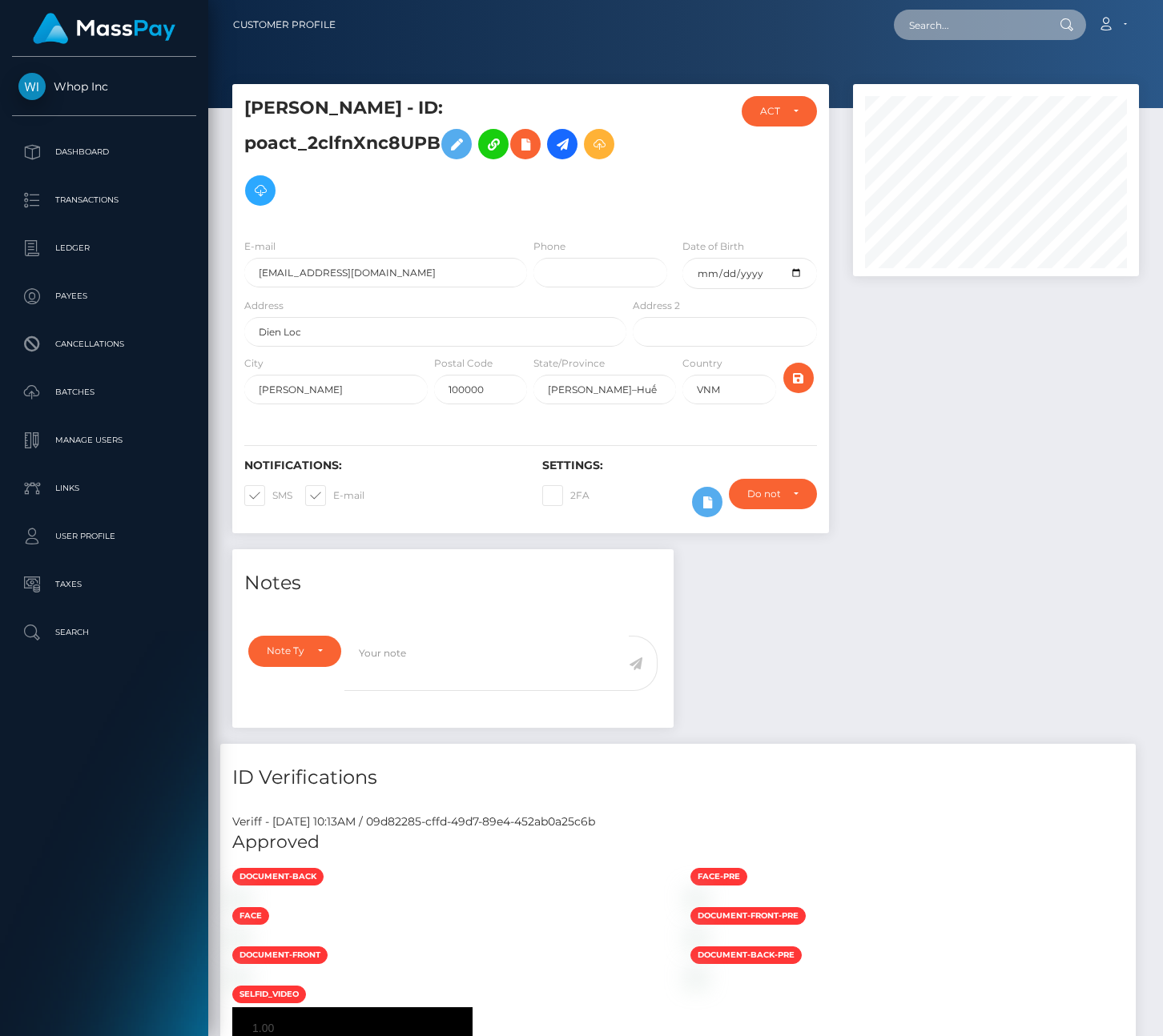
click at [944, 26] on input "text" at bounding box center [968, 25] width 150 height 30
click at [948, 26] on input "text" at bounding box center [968, 25] width 150 height 30
click at [952, 24] on input "text" at bounding box center [968, 25] width 150 height 30
paste input "biz_TkCFyoyvwxpb9p"
type input "biz_TkCFyoyvwxpb9p"
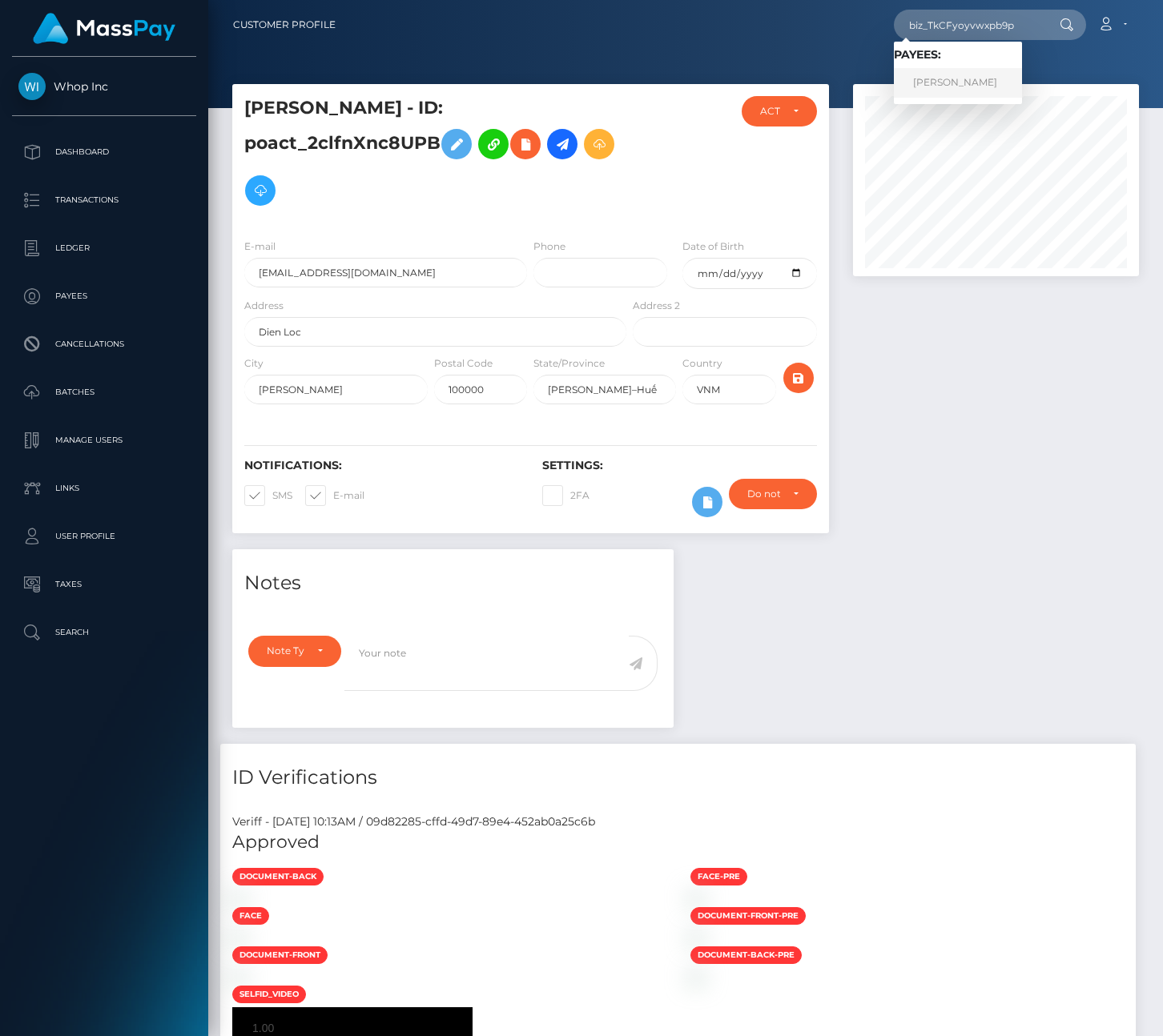
click at [948, 78] on link "THANHKHAI NGUYEN" at bounding box center [957, 83] width 128 height 30
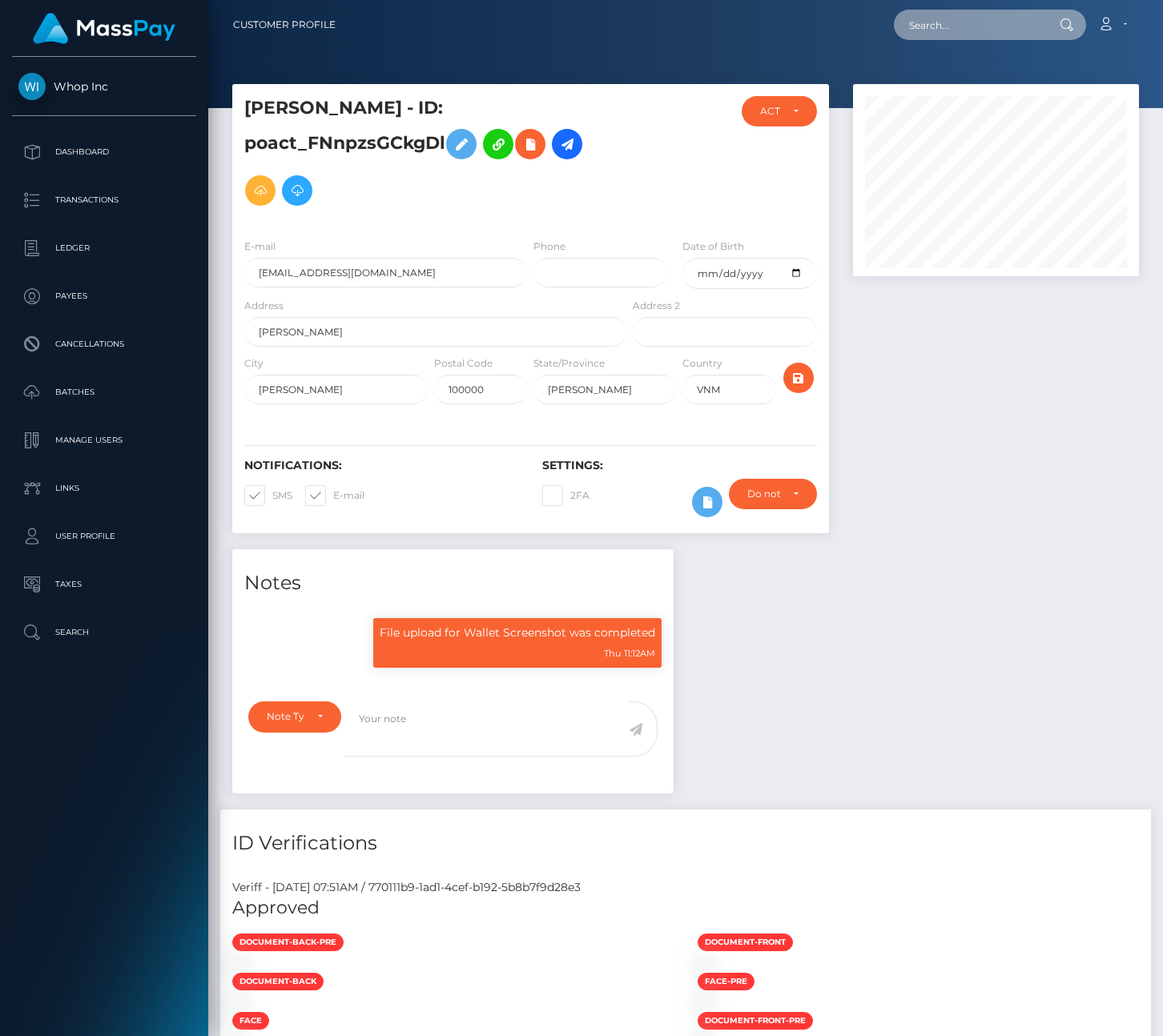
click at [960, 34] on input "text" at bounding box center [968, 25] width 150 height 30
paste input "biz_6mgmu9LPrc9zjy"
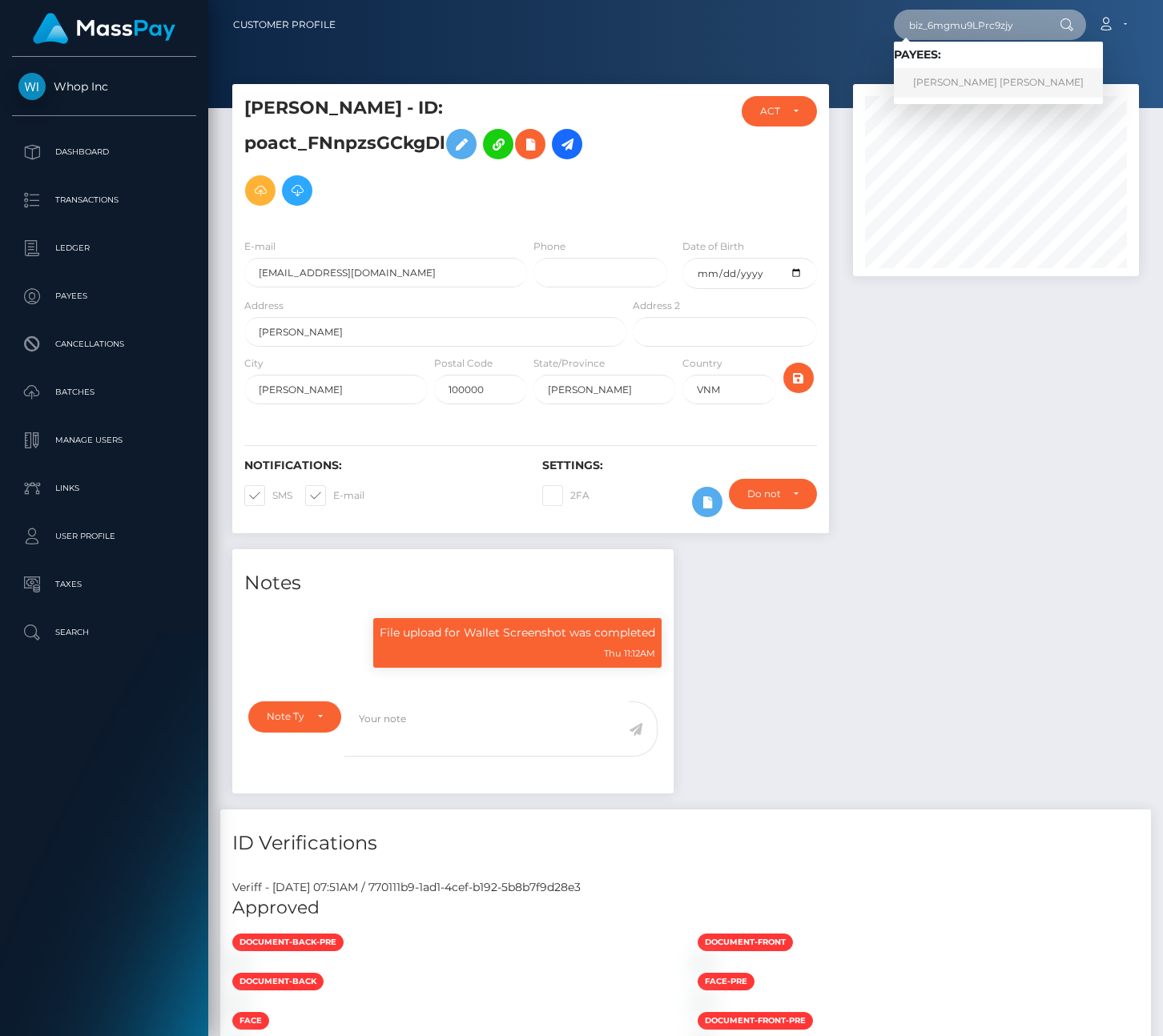
type input "biz_6mgmu9LPrc9zjy"
click at [966, 81] on link "ANH TUẤN LÊ" at bounding box center [998, 83] width 209 height 30
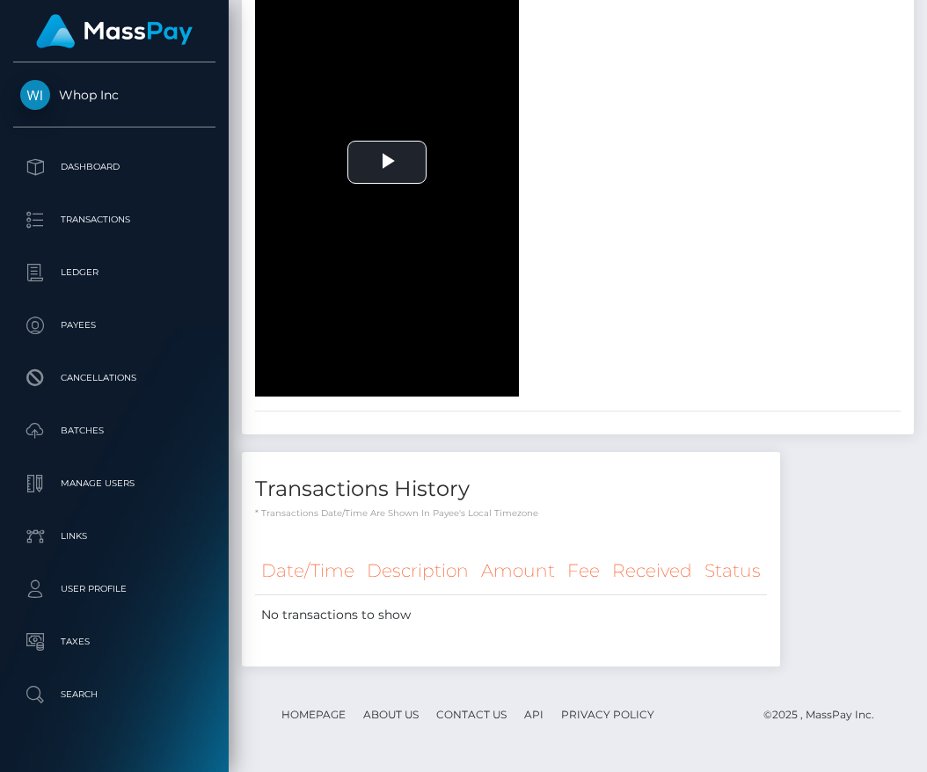
scroll to position [879195, 879208]
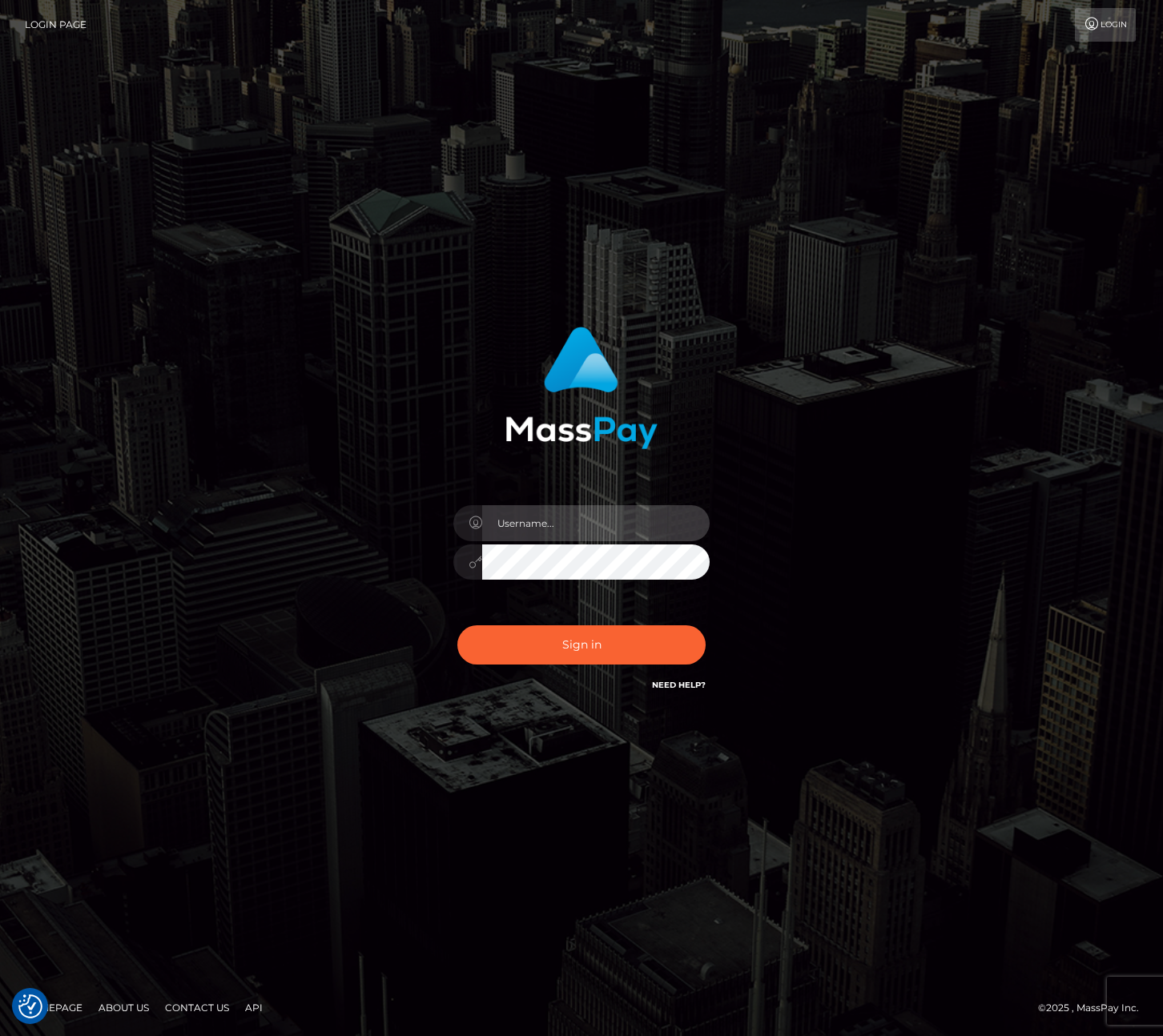
type input "maddie.whop"
